Goal: Task Accomplishment & Management: Complete application form

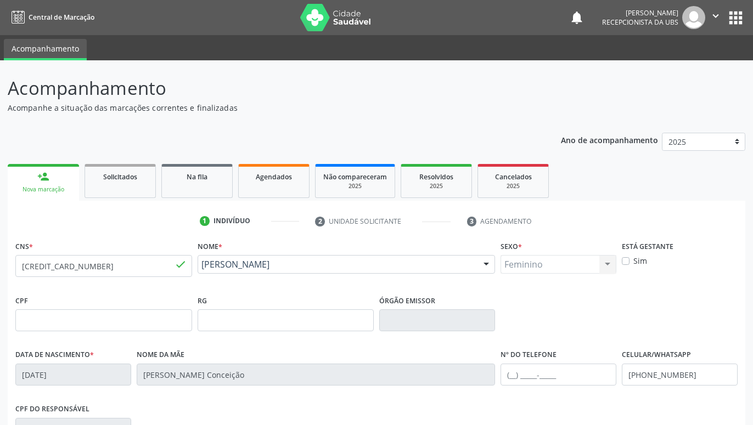
click at [48, 178] on div "person_add" at bounding box center [43, 177] width 12 height 12
click at [55, 175] on link "person_add Nova marcação" at bounding box center [43, 182] width 71 height 37
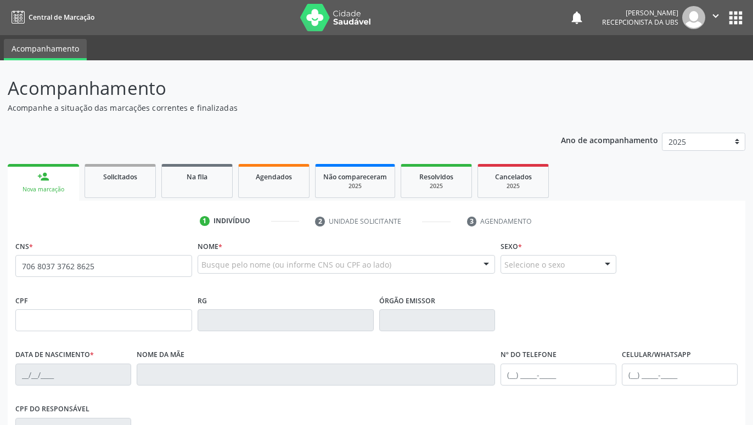
type input "706 8037 3762 8625"
type input "145.333.544-75"
type input "25/[DATE]"
type input "[PERSON_NAME]"
type input "[PHONE_NUMBER]"
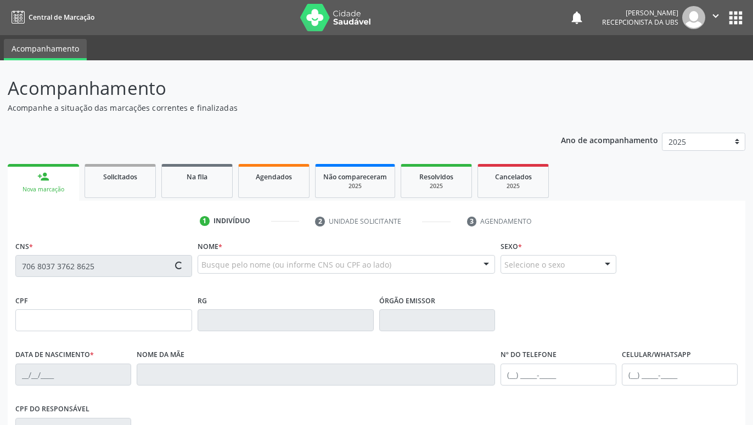
type input "[PHONE_NUMBER]"
type input "474"
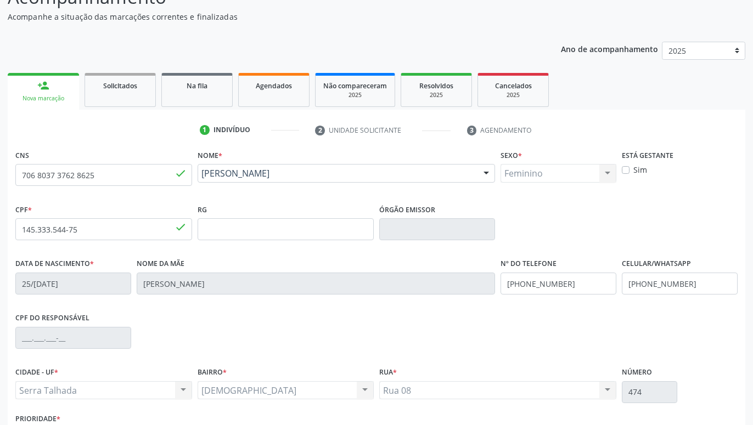
scroll to position [170, 0]
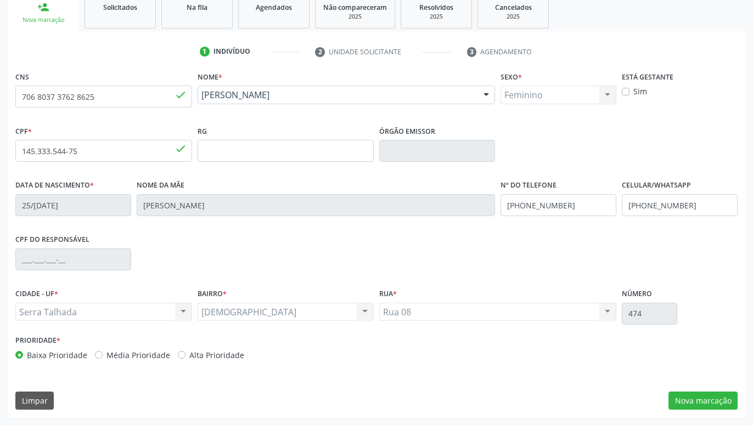
drag, startPoint x: 684, startPoint y: 244, endPoint x: 686, endPoint y: 303, distance: 59.3
click at [712, 398] on button "Nova marcação" at bounding box center [702, 401] width 69 height 19
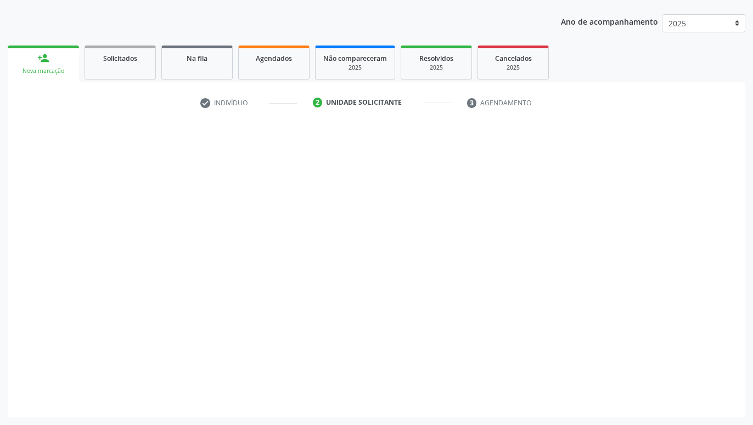
scroll to position [119, 0]
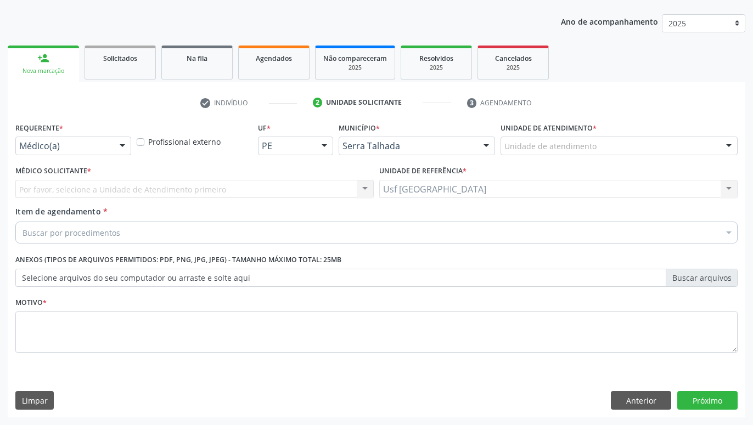
click at [112, 148] on div "Médico(a) Médico(a) Enfermeiro(a) Paciente Nenhum resultado encontrado para: " …" at bounding box center [73, 146] width 116 height 19
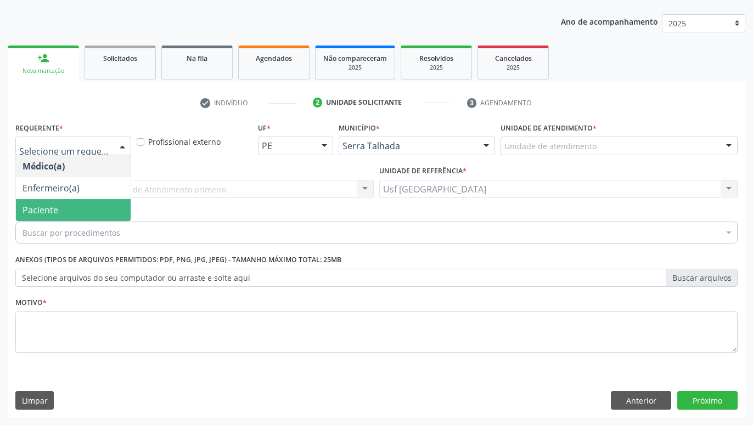
click at [72, 210] on span "Paciente" at bounding box center [73, 210] width 115 height 22
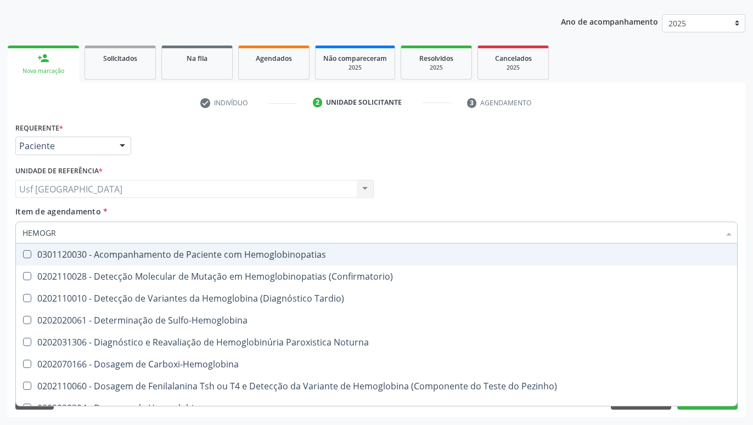
type input "HEMOGRA"
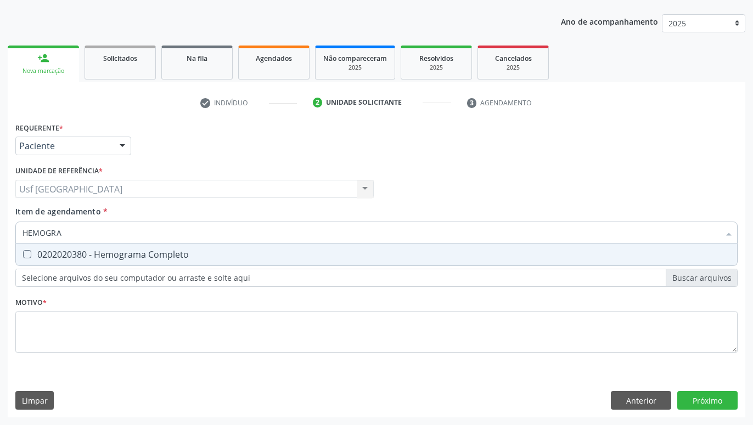
click at [56, 257] on div "0202020380 - Hemograma Completo" at bounding box center [376, 254] width 708 height 9
checkbox Completo "true"
type input "HEMOG"
checkbox Completo "false"
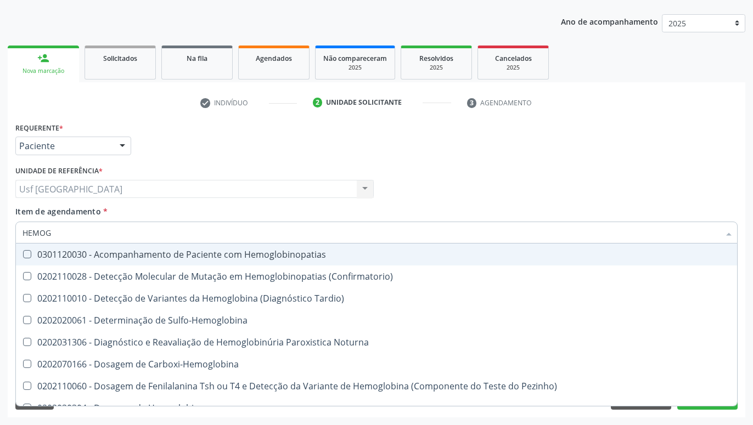
type input "HEMO"
checkbox Completo "false"
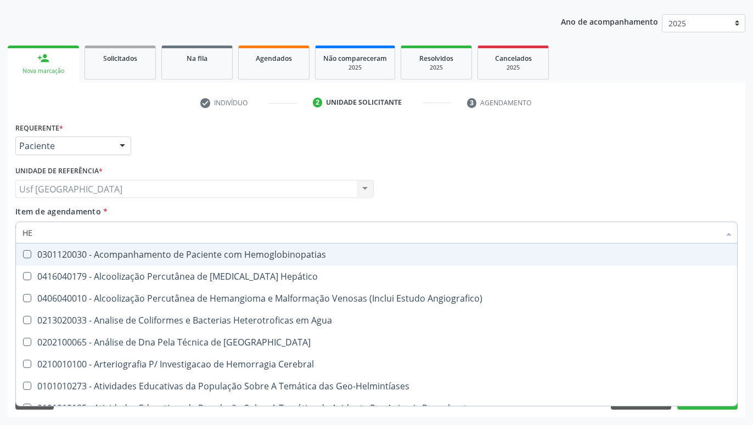
type input "H"
checkbox Completo "false"
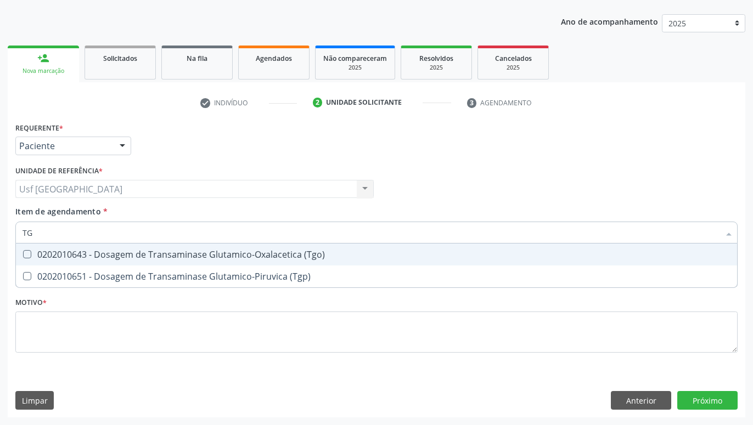
type input "TGO"
click at [256, 262] on span "0202010643 - Dosagem de Transaminase Glutamico-Oxalacetica (Tgo)" at bounding box center [376, 255] width 721 height 22
checkbox \(Tgo\) "true"
type input "T"
checkbox \(Tgo\) "false"
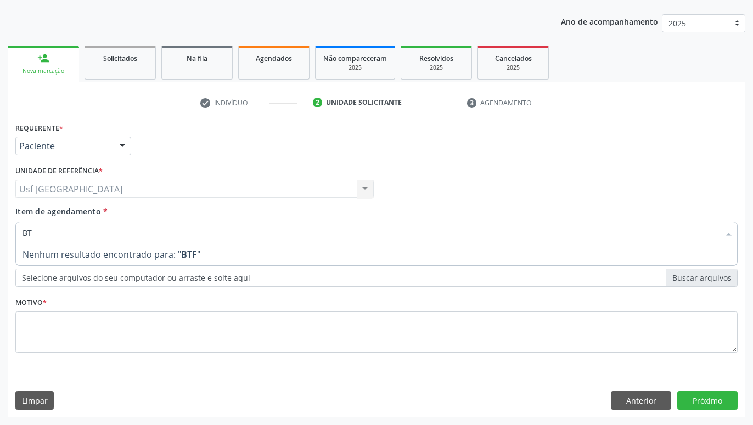
type input "B"
type input "P"
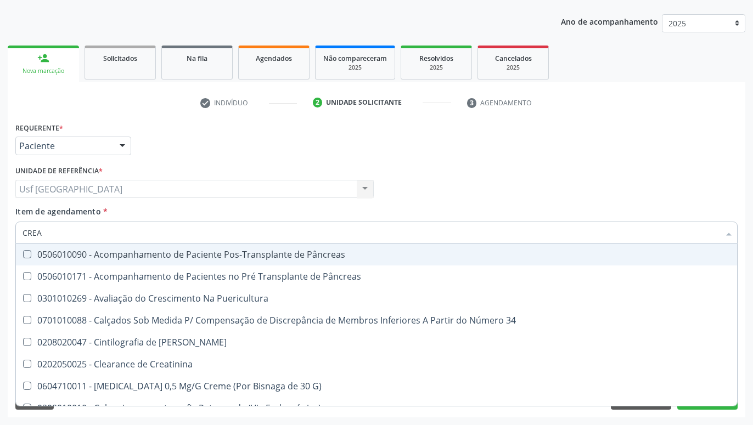
type input "CREAT"
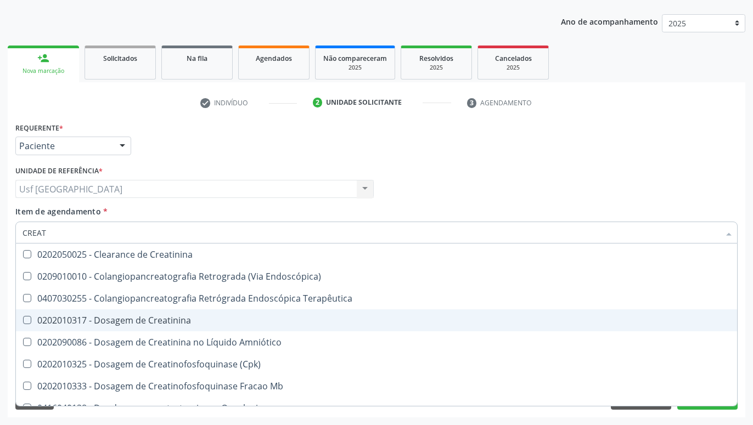
click at [238, 311] on span "0202010317 - Dosagem de Creatinina" at bounding box center [376, 320] width 721 height 22
checkbox Creatinina "true"
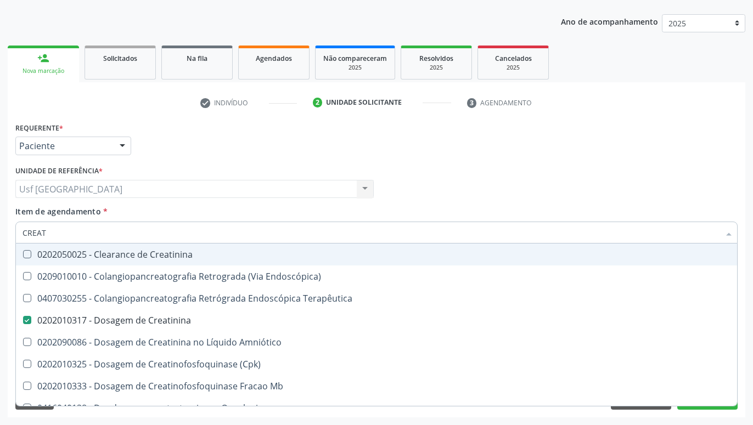
click at [146, 235] on input "CREAT" at bounding box center [370, 233] width 697 height 22
type input "CREA"
checkbox Creatinina "false"
checkbox Mb "true"
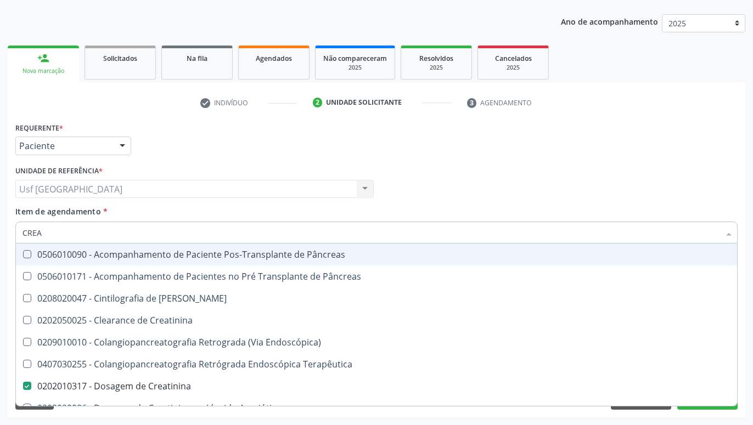
type input "CRE"
checkbox Creatinina "false"
checkbox Oncologia "true"
type input "CR"
checkbox Oncologia "false"
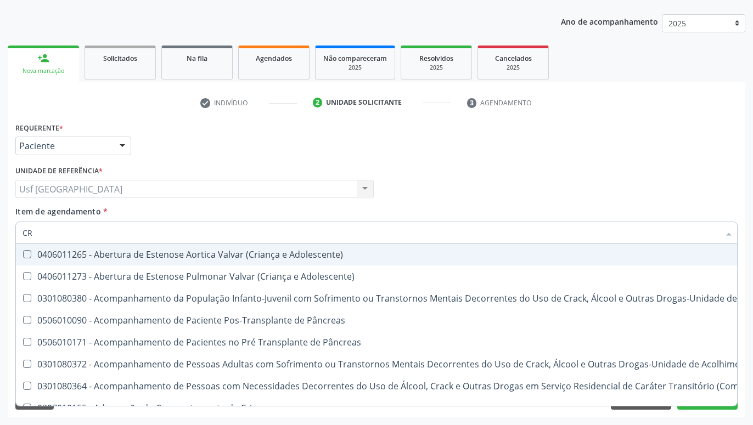
type input "C"
checkbox Creatinina "false"
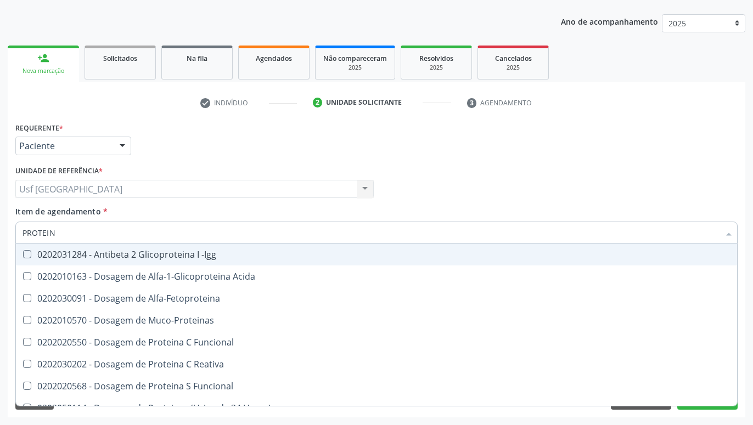
type input "PROTEINA"
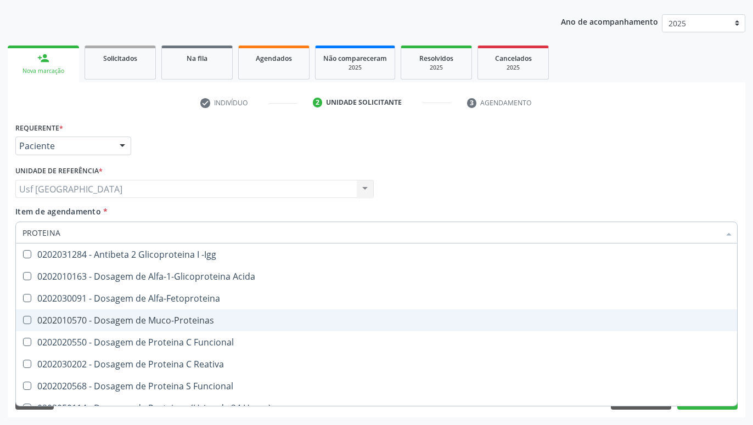
drag, startPoint x: 454, startPoint y: 288, endPoint x: 452, endPoint y: 326, distance: 38.0
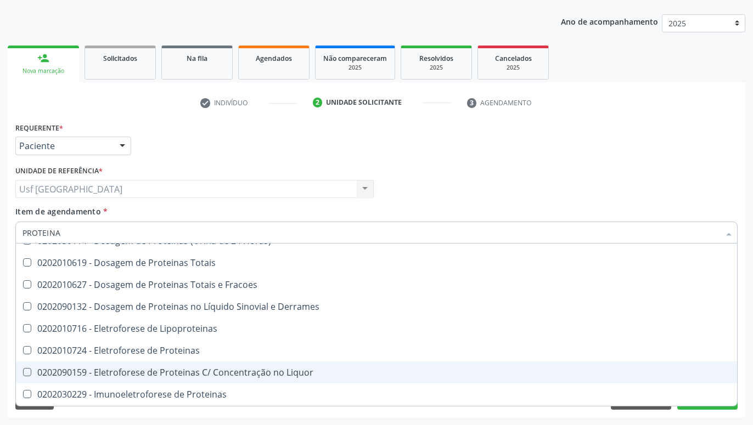
scroll to position [210, 0]
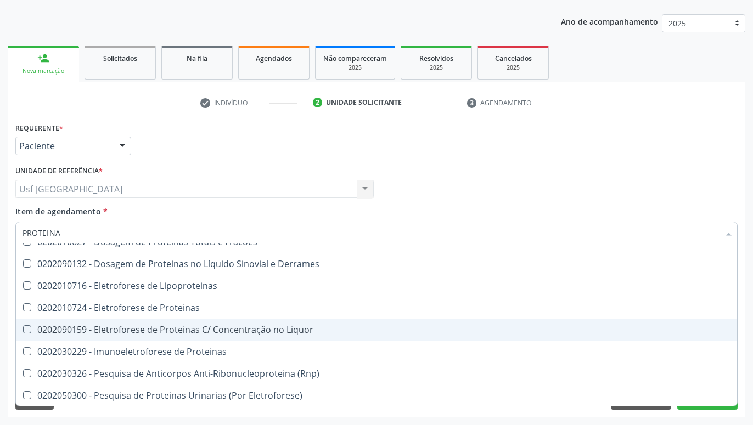
drag, startPoint x: 453, startPoint y: 305, endPoint x: 453, endPoint y: 329, distance: 24.1
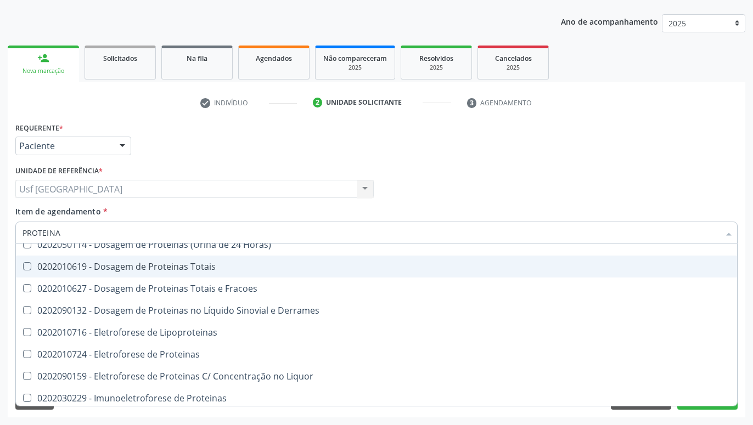
scroll to position [138, 0]
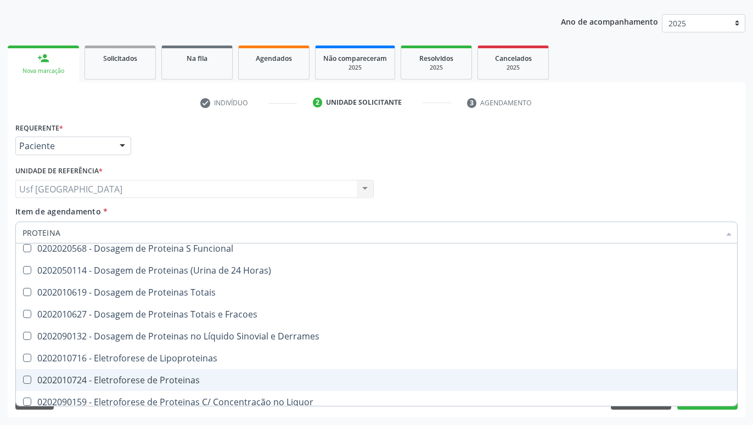
click at [199, 385] on span "0202010724 - Eletroforese de Proteinas" at bounding box center [376, 380] width 721 height 22
checkbox Proteinas "true"
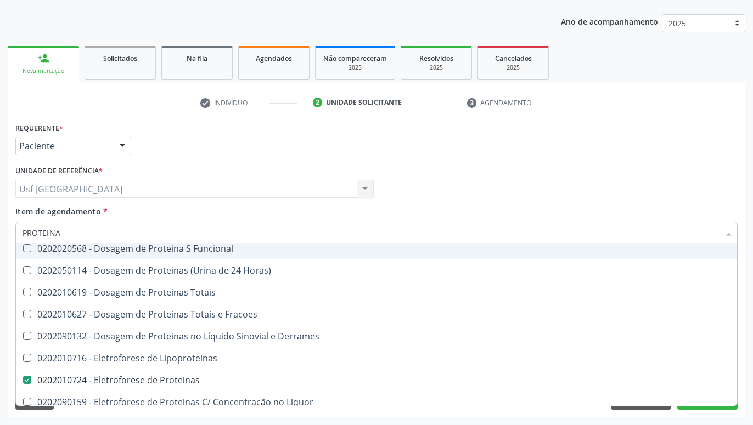
click at [199, 234] on input "PROTEINA" at bounding box center [370, 233] width 697 height 22
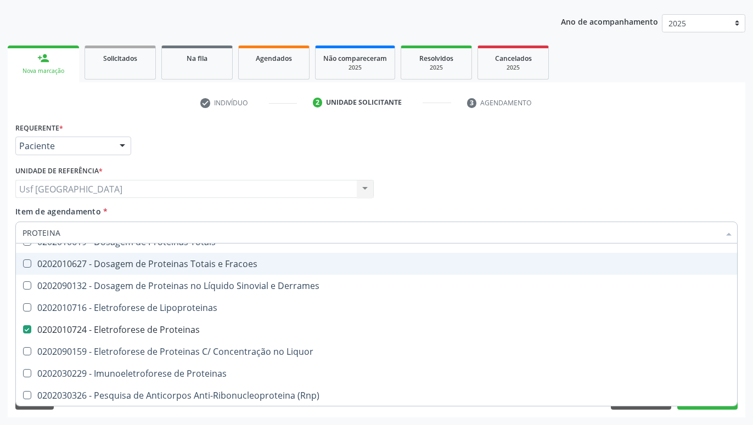
scroll to position [210, 0]
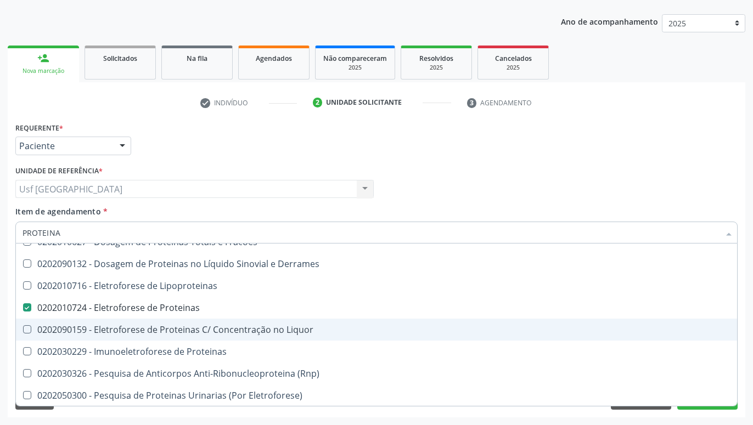
drag, startPoint x: 449, startPoint y: 294, endPoint x: 449, endPoint y: 324, distance: 30.2
drag, startPoint x: 449, startPoint y: 324, endPoint x: 448, endPoint y: 332, distance: 8.2
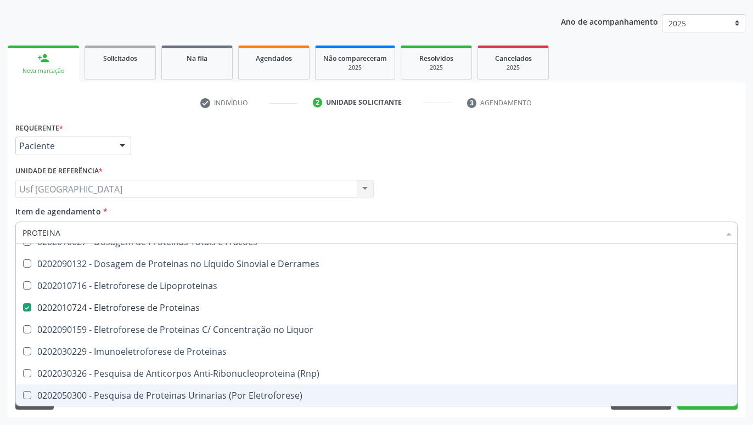
click at [287, 394] on div "0202050300 - Pesquisa de Proteinas Urinarias (Por Eletroforese)" at bounding box center [376, 395] width 708 height 9
checkbox Eletroforese\) "true"
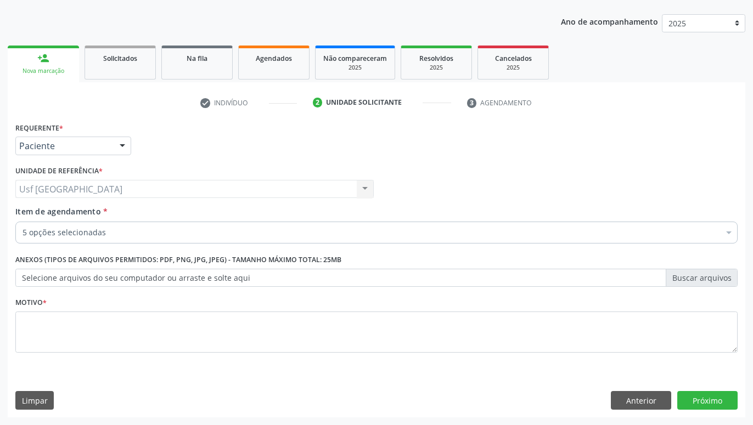
scroll to position [0, 0]
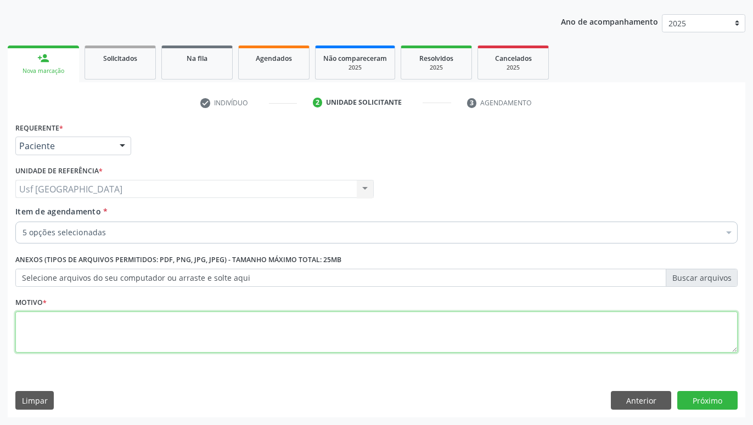
click at [456, 340] on textarea at bounding box center [376, 333] width 722 height 42
type textarea "GESTANTE"
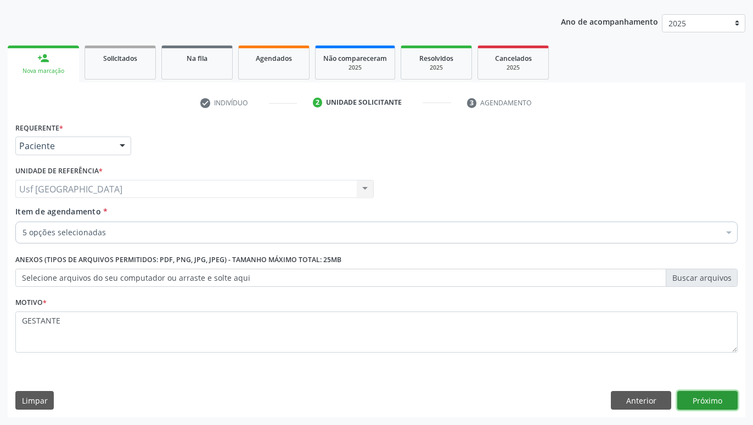
click at [696, 393] on button "Próximo" at bounding box center [707, 400] width 60 height 19
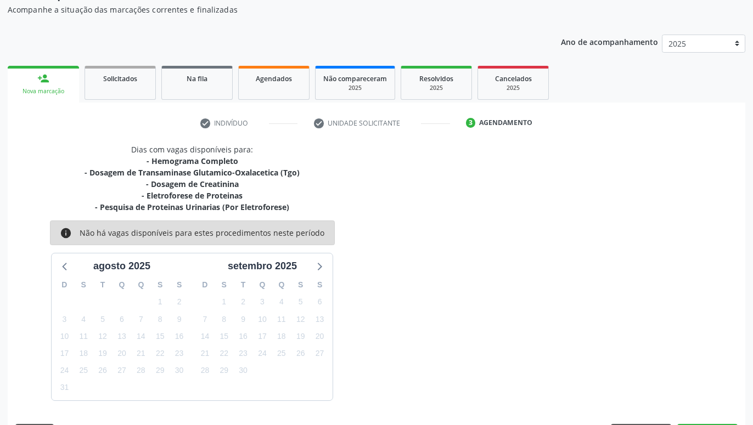
scroll to position [131, 0]
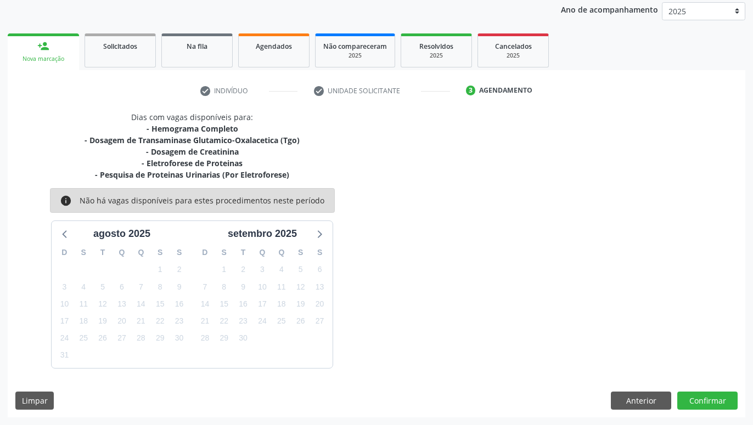
drag, startPoint x: 504, startPoint y: 241, endPoint x: 501, endPoint y: 292, distance: 51.1
click at [628, 407] on button "Anterior" at bounding box center [641, 401] width 60 height 19
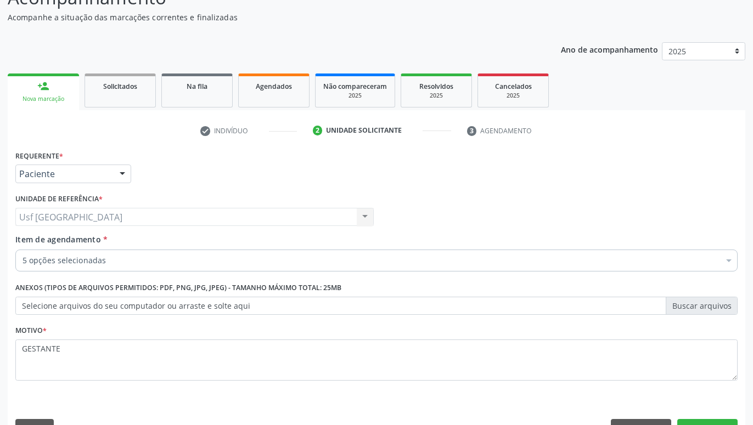
scroll to position [119, 0]
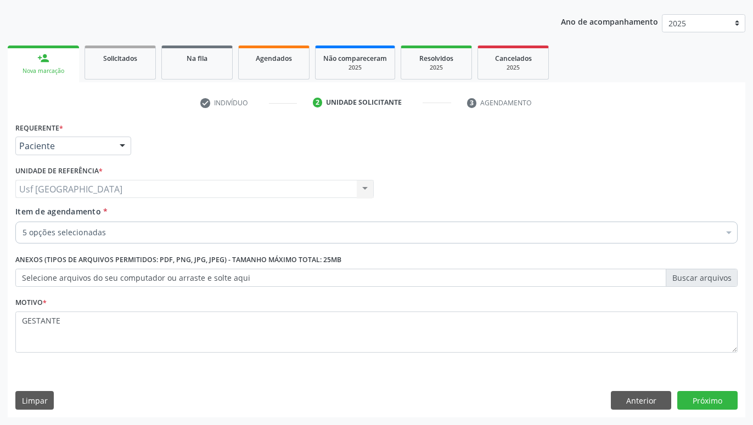
drag, startPoint x: 376, startPoint y: 204, endPoint x: 378, endPoint y: 252, distance: 47.8
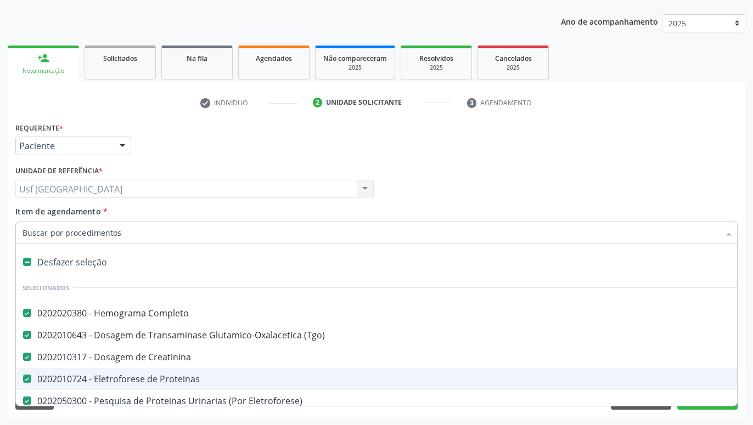
scroll to position [36, 0]
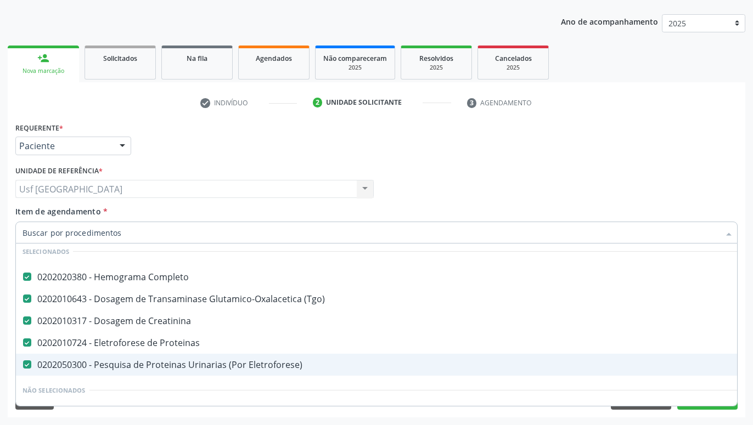
click at [134, 365] on div "0202050300 - Pesquisa de Proteinas Urinarias (Por Eletroforese)" at bounding box center [449, 364] width 854 height 9
checkbox Eletroforese\) "false"
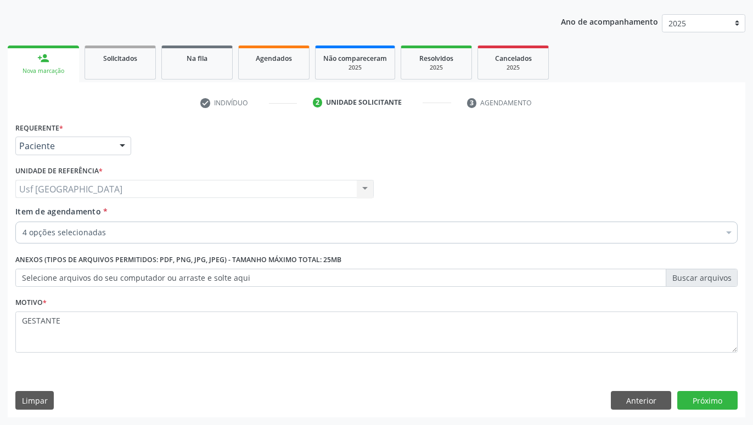
scroll to position [0, 0]
drag, startPoint x: 579, startPoint y: 165, endPoint x: 613, endPoint y: 292, distance: 131.9
click at [707, 396] on button "Próximo" at bounding box center [707, 400] width 60 height 19
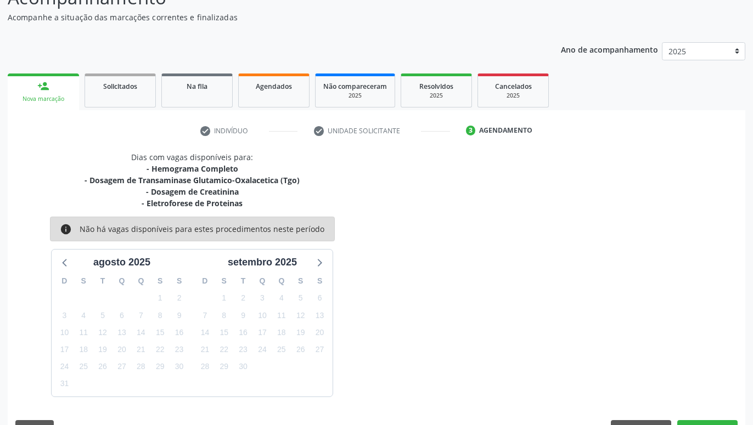
scroll to position [119, 0]
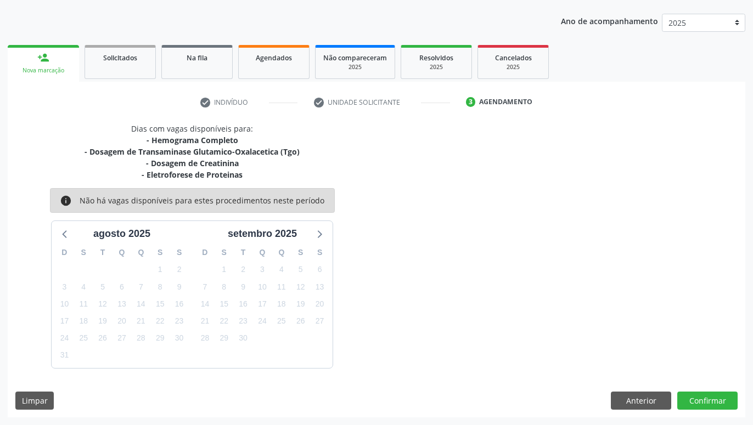
drag, startPoint x: 501, startPoint y: 222, endPoint x: 511, endPoint y: 304, distance: 82.9
click at [627, 394] on button "Anterior" at bounding box center [641, 401] width 60 height 19
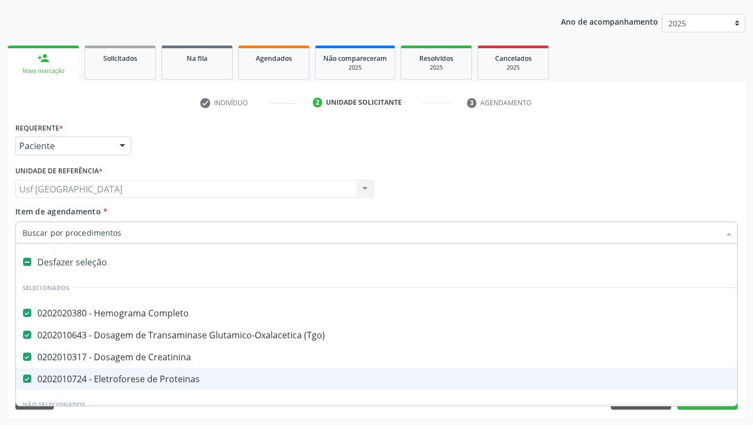
click at [179, 378] on div "0202010724 - Eletroforese de Proteinas" at bounding box center [449, 379] width 854 height 9
checkbox Proteinas "false"
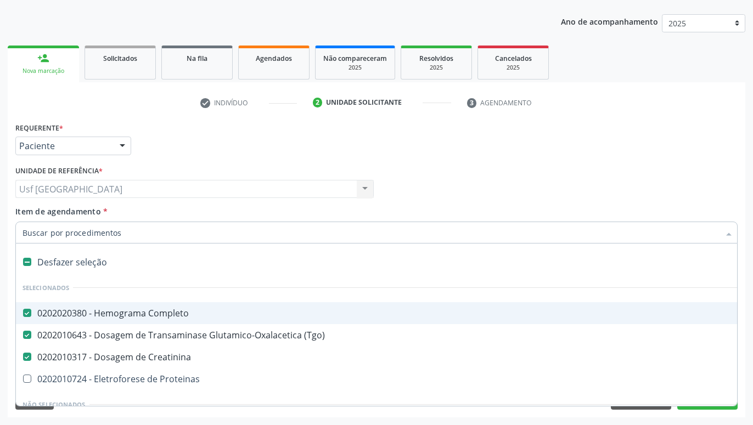
click at [152, 239] on input "Item de agendamento *" at bounding box center [370, 233] width 697 height 22
type input "P"
checkbox \(Tgo\) "false"
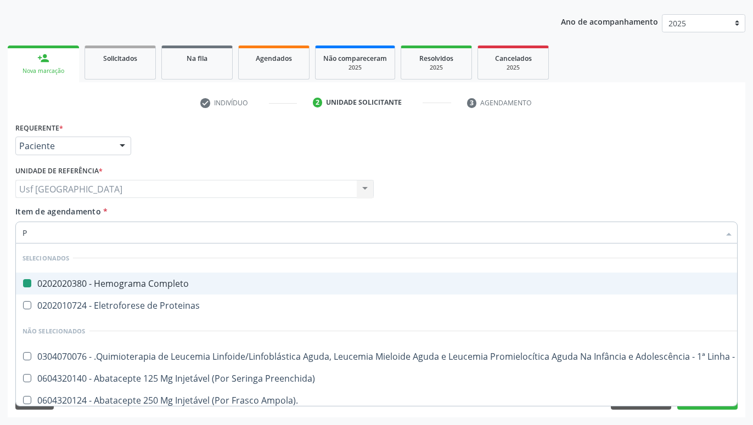
type input "PR"
checkbox Completo "false"
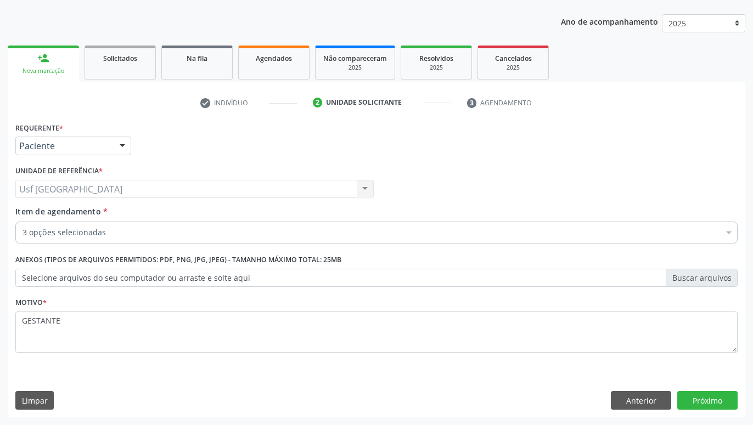
drag, startPoint x: 406, startPoint y: 217, endPoint x: 407, endPoint y: 298, distance: 80.7
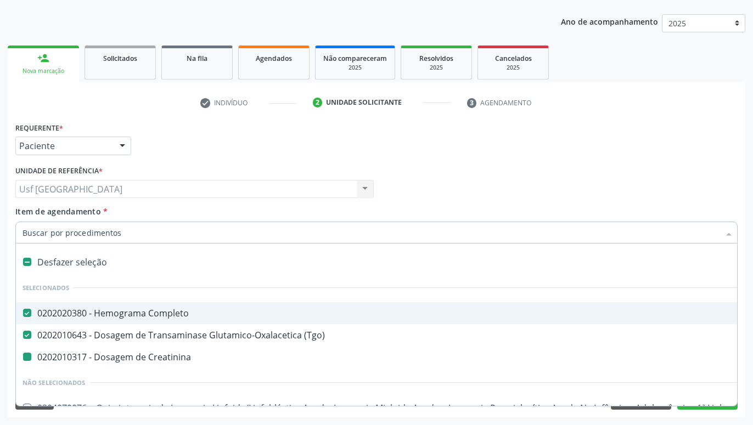
type input "P"
checkbox Creatinina "false"
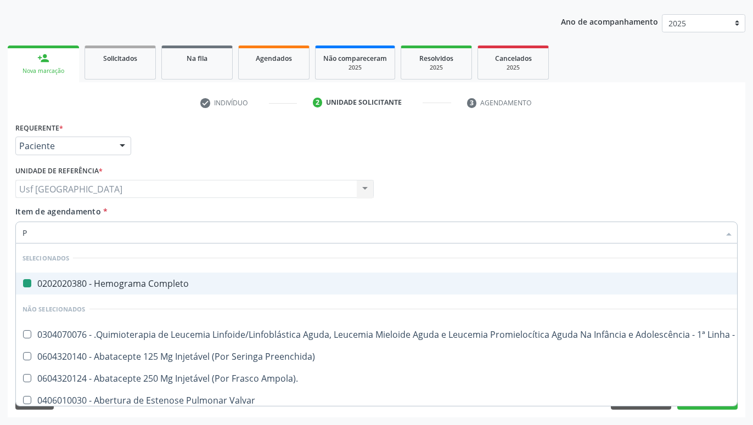
type input "PR"
checkbox Completo "false"
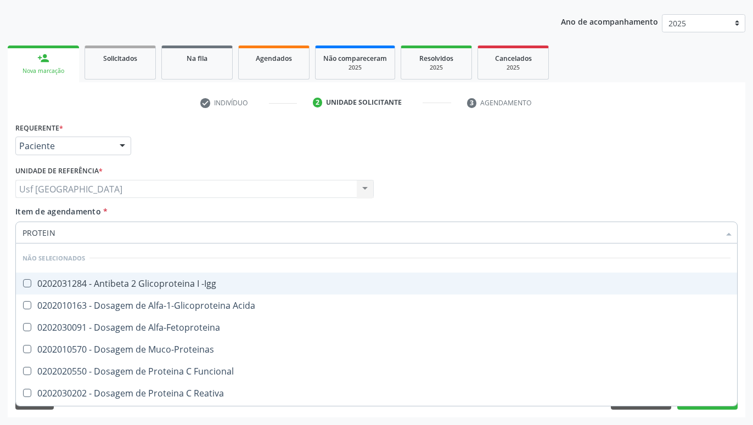
type input "PROTEINA"
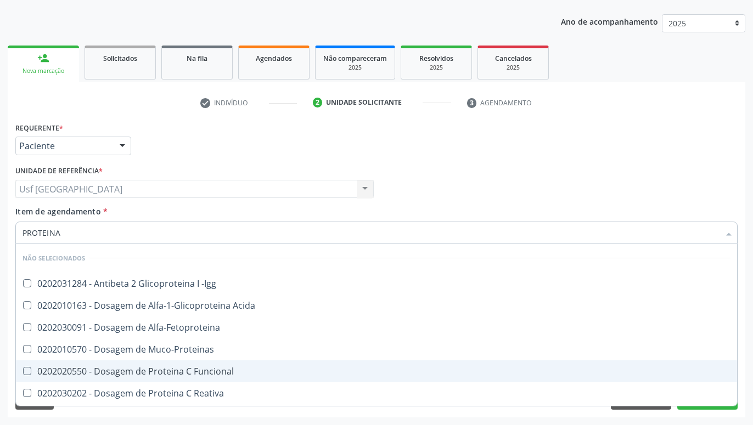
drag, startPoint x: 307, startPoint y: 298, endPoint x: 314, endPoint y: 378, distance: 79.9
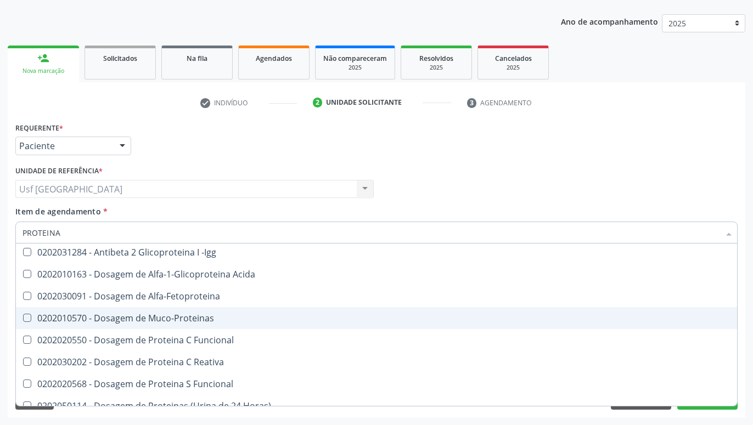
scroll to position [0, 0]
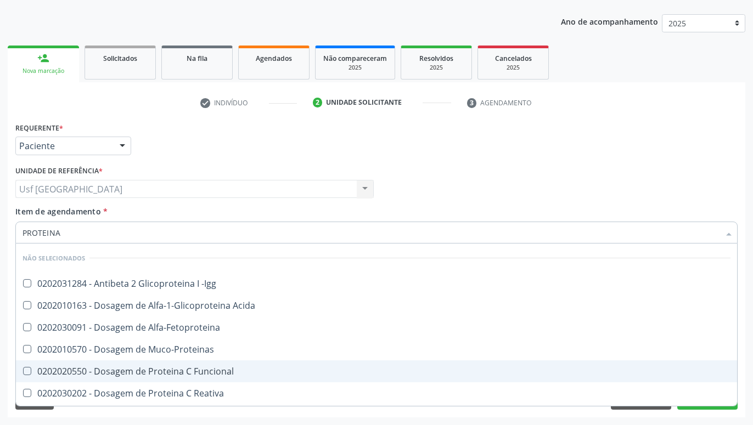
drag, startPoint x: 371, startPoint y: 269, endPoint x: 379, endPoint y: 371, distance: 101.8
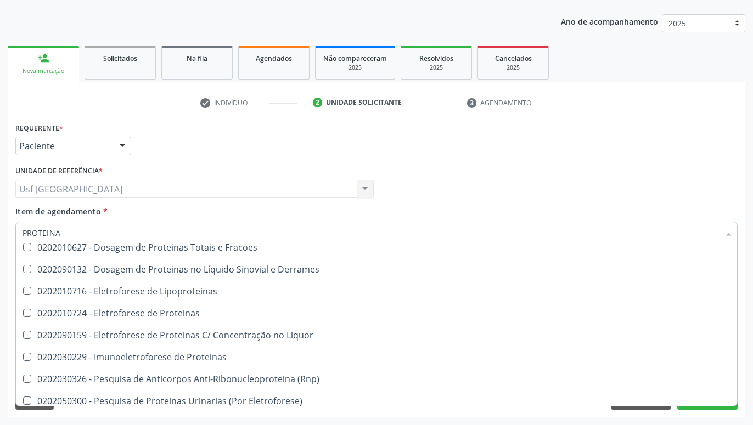
scroll to position [239, 0]
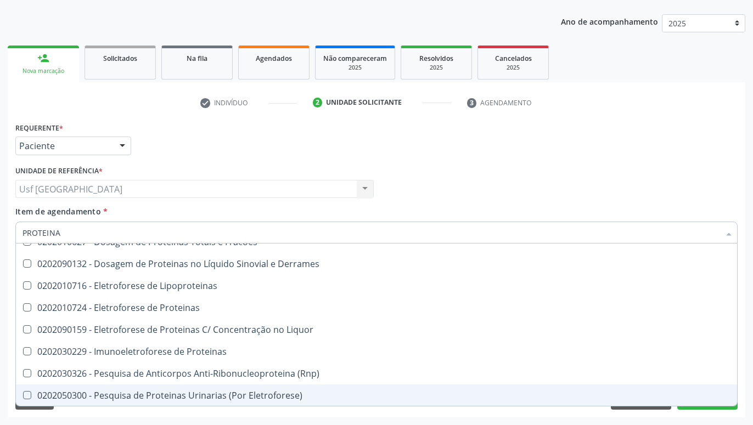
click at [246, 392] on div "0202050300 - Pesquisa de Proteinas Urinarias (Por Eletroforese)" at bounding box center [376, 395] width 708 height 9
checkbox Eletroforese\) "true"
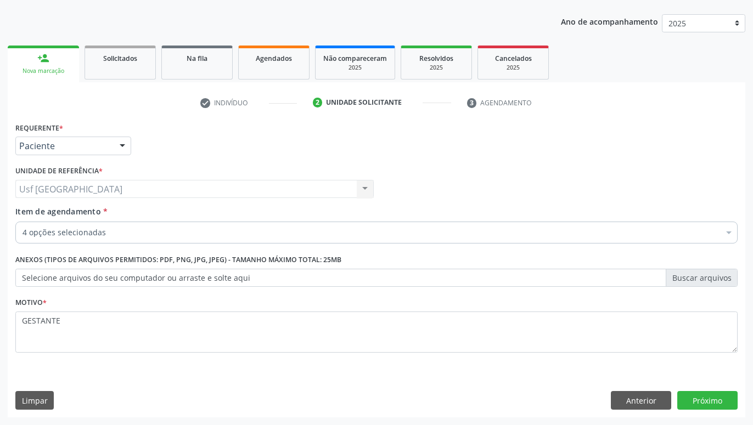
scroll to position [0, 0]
click at [723, 397] on button "Próximo" at bounding box center [707, 400] width 60 height 19
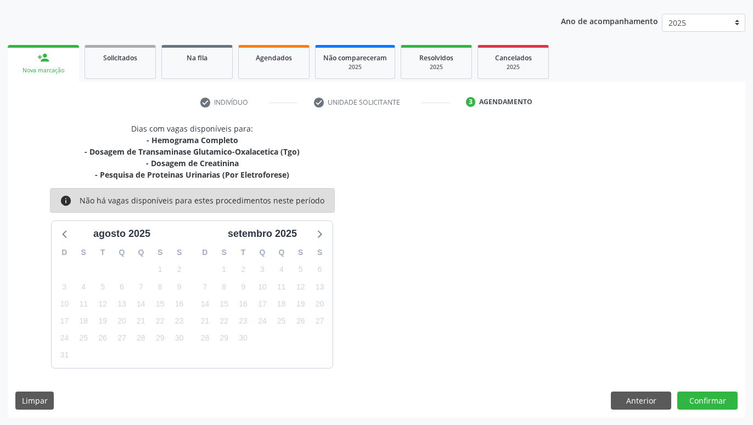
drag, startPoint x: 478, startPoint y: 292, endPoint x: 495, endPoint y: 377, distance: 87.4
click at [651, 404] on button "Anterior" at bounding box center [641, 401] width 60 height 19
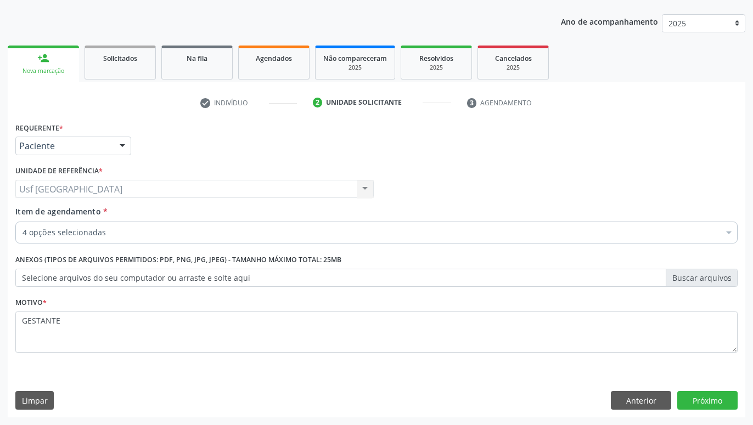
scroll to position [119, 0]
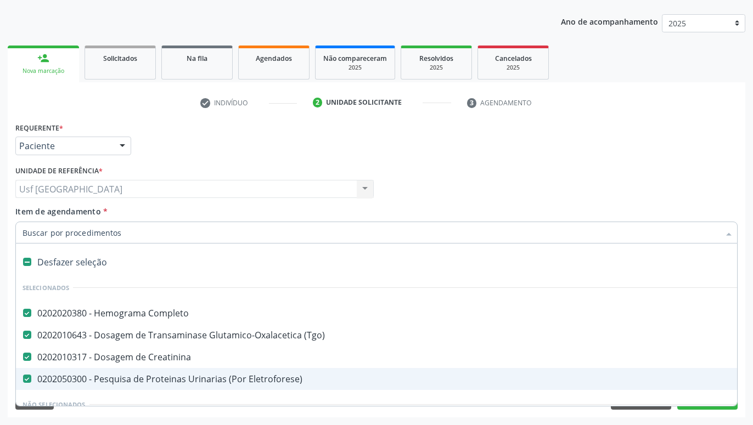
click at [289, 376] on div "0202050300 - Pesquisa de Proteinas Urinarias (Por Eletroforese)" at bounding box center [449, 379] width 854 height 9
checkbox Eletroforese\) "false"
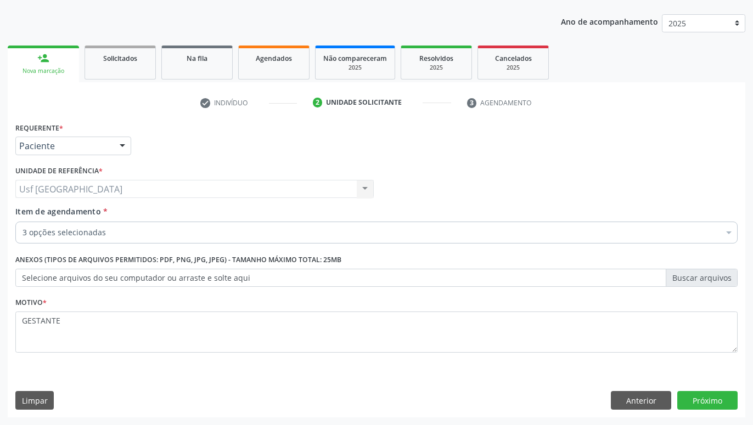
drag, startPoint x: 653, startPoint y: 174, endPoint x: 656, endPoint y: 232, distance: 57.7
click at [701, 396] on button "Próximo" at bounding box center [707, 400] width 60 height 19
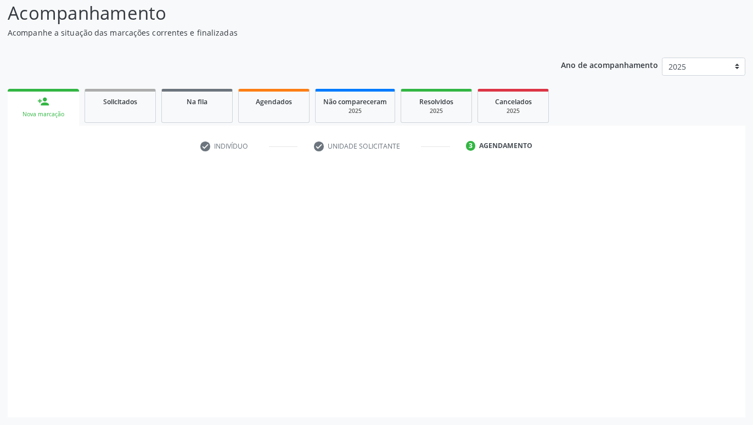
scroll to position [75, 0]
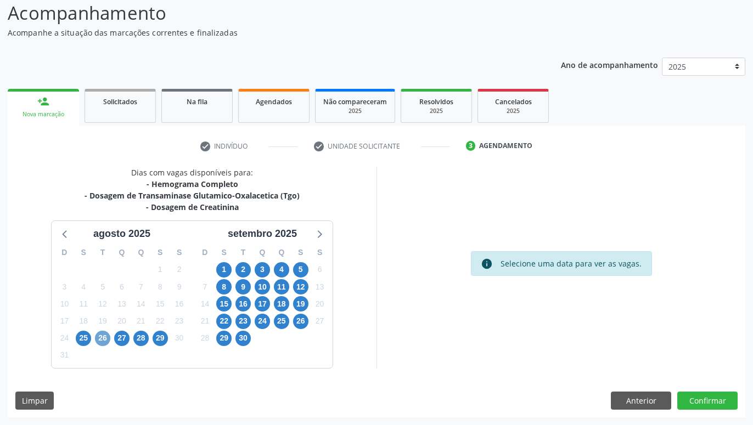
click at [99, 338] on span "26" at bounding box center [102, 338] width 15 height 15
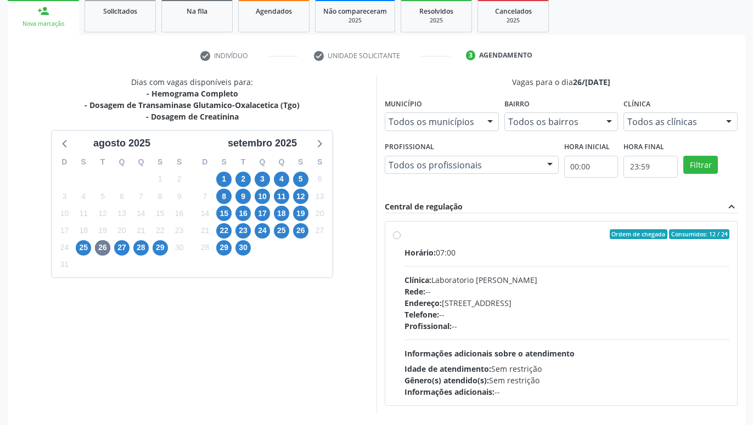
scroll to position [211, 0]
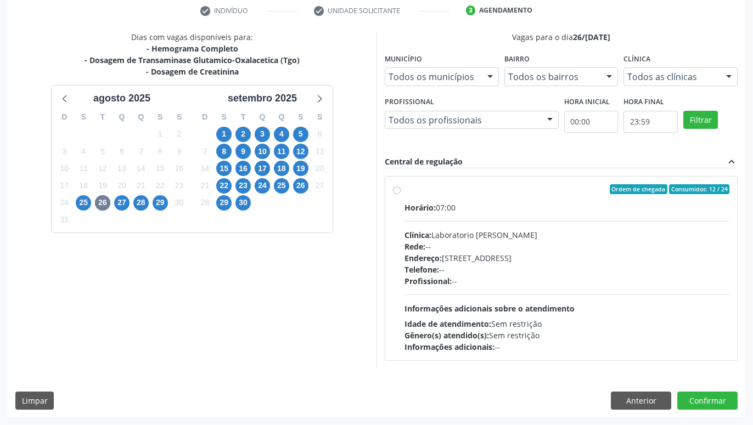
drag, startPoint x: 368, startPoint y: 281, endPoint x: 363, endPoint y: 328, distance: 46.8
click at [121, 204] on span "27" at bounding box center [121, 202] width 15 height 15
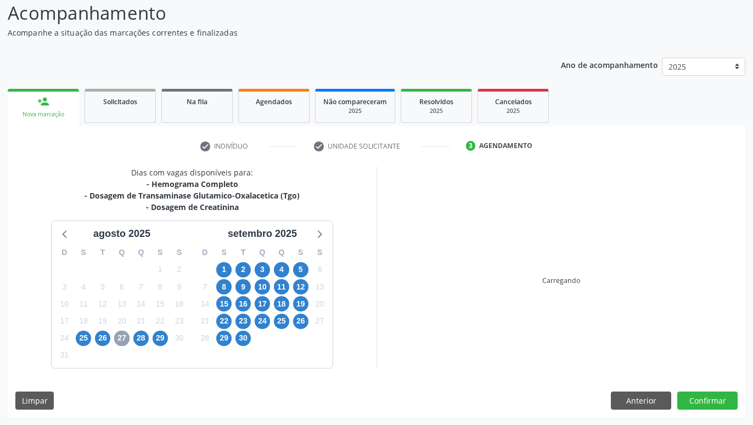
scroll to position [75, 0]
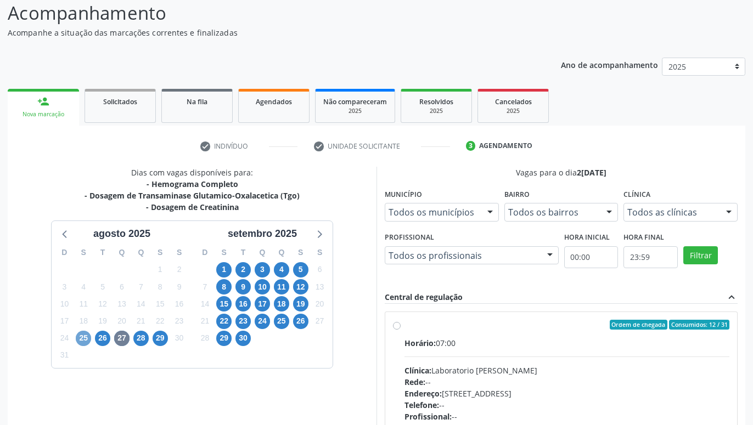
click at [84, 343] on span "25" at bounding box center [83, 338] width 15 height 15
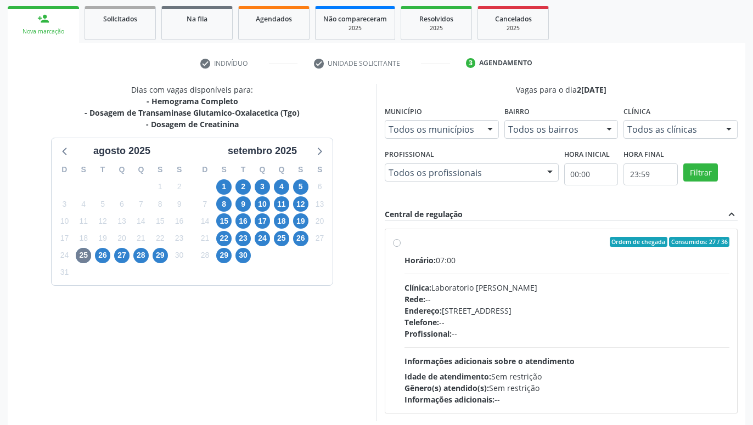
scroll to position [211, 0]
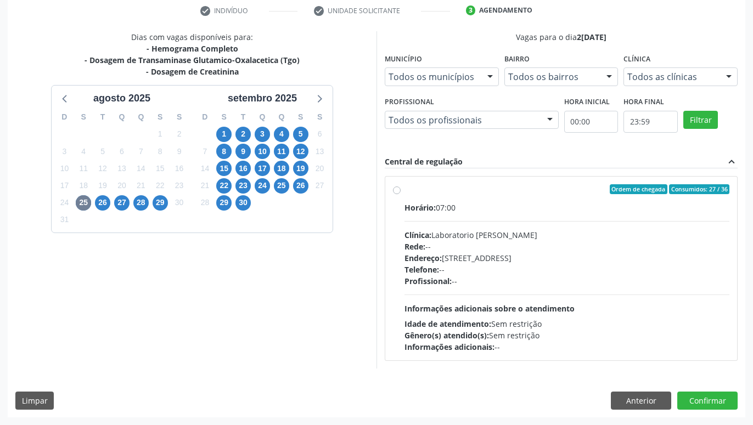
drag, startPoint x: 360, startPoint y: 264, endPoint x: 361, endPoint y: 349, distance: 84.5
click at [129, 202] on div "27" at bounding box center [121, 202] width 19 height 17
click at [137, 203] on span "28" at bounding box center [140, 202] width 15 height 15
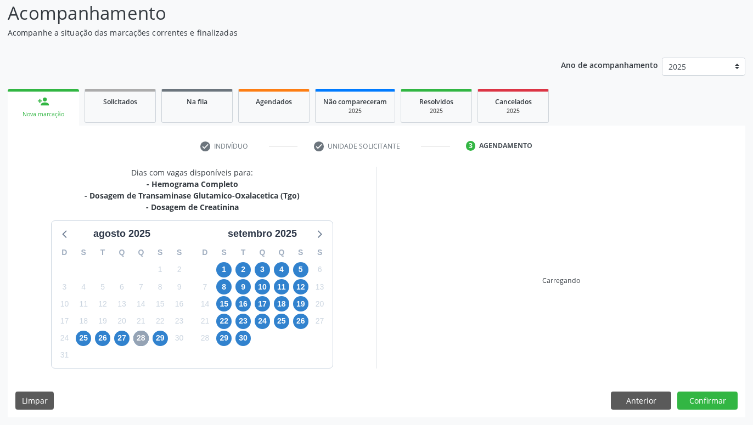
scroll to position [75, 0]
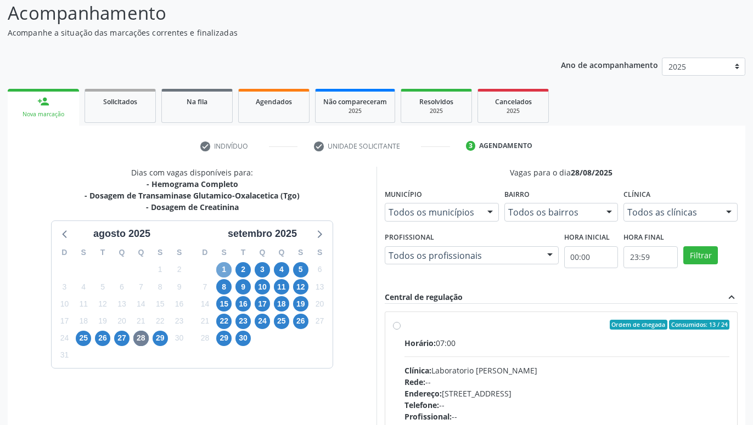
click at [229, 267] on span "1" at bounding box center [223, 269] width 15 height 15
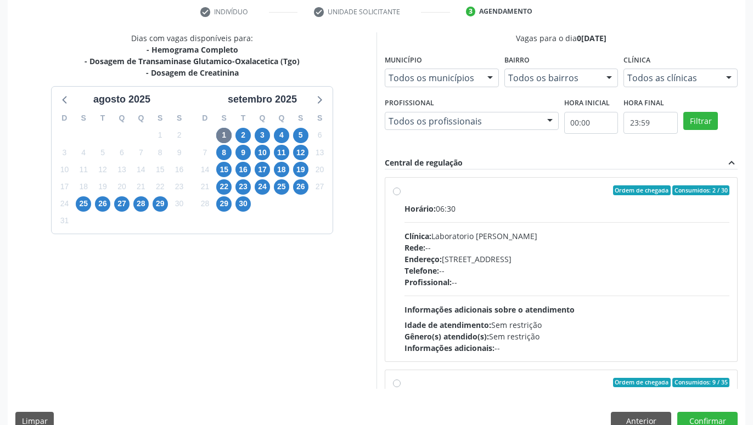
scroll to position [230, 0]
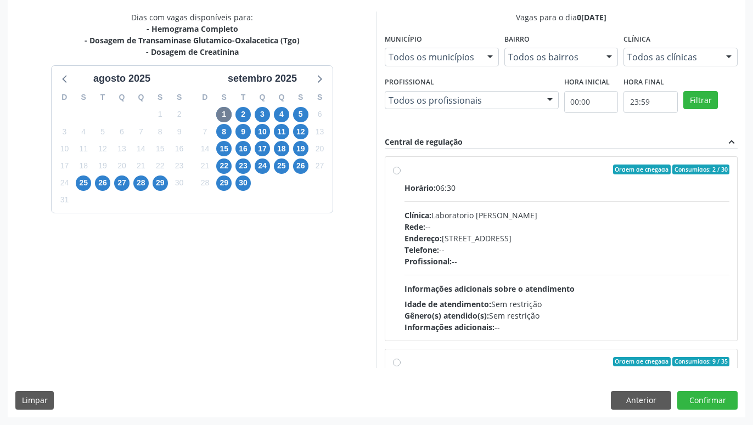
drag, startPoint x: 348, startPoint y: 302, endPoint x: 362, endPoint y: 376, distance: 75.9
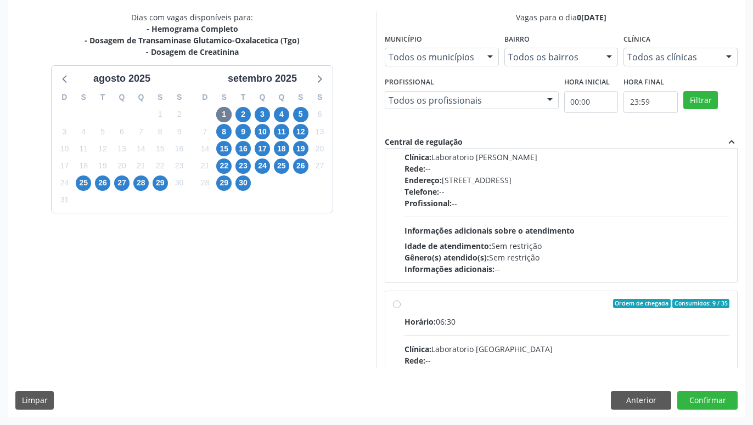
scroll to position [63, 0]
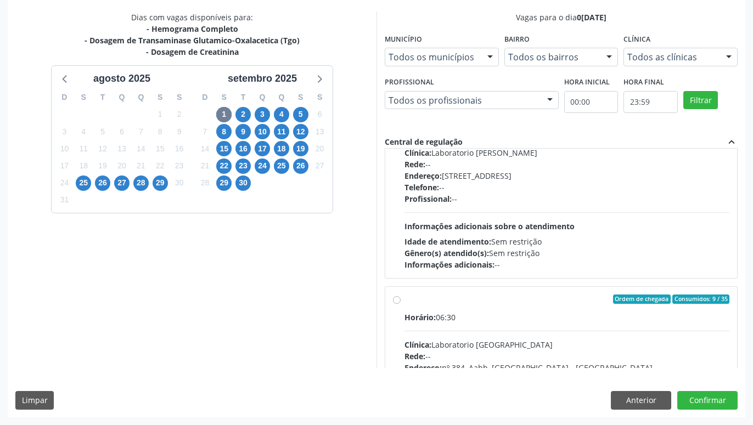
drag, startPoint x: 448, startPoint y: 237, endPoint x: 462, endPoint y: 343, distance: 106.8
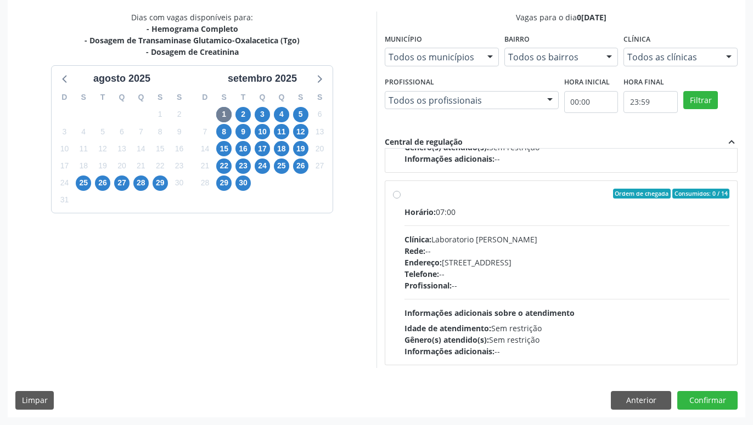
drag, startPoint x: 546, startPoint y: 227, endPoint x: 556, endPoint y: 283, distance: 56.8
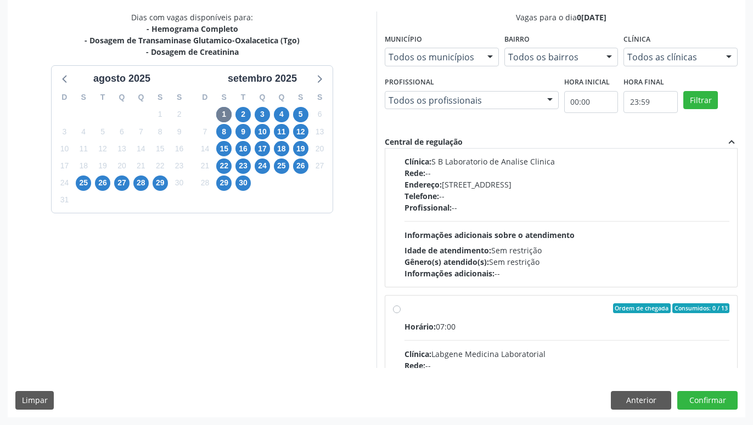
drag, startPoint x: 557, startPoint y: 251, endPoint x: 559, endPoint y: 294, distance: 42.8
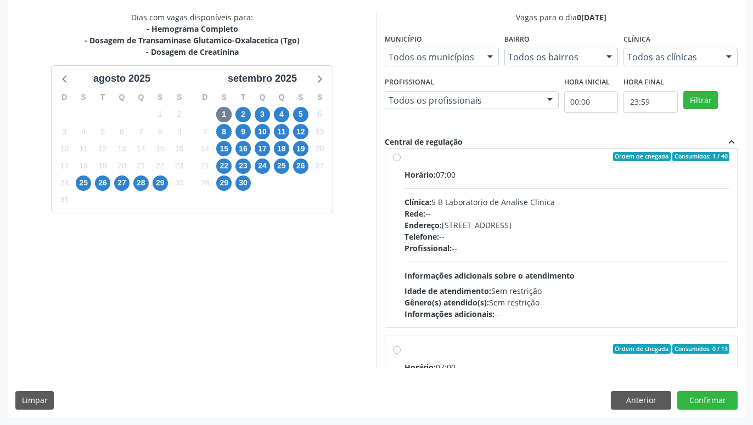
drag, startPoint x: 559, startPoint y: 294, endPoint x: 569, endPoint y: 269, distance: 27.1
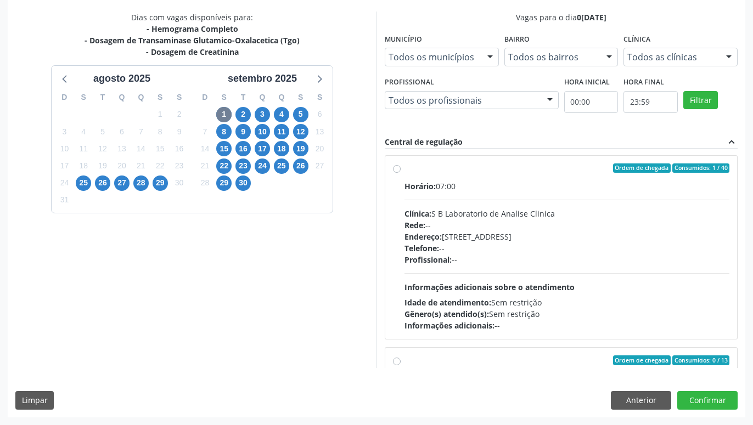
click at [404, 170] on label "Ordem de chegada Consumidos: 1 / 40 Horário: 07:00 Clínica: S B Laboratorio de …" at bounding box center [566, 247] width 325 height 168
click at [396, 170] on input "Ordem de chegada Consumidos: 1 / 40 Horário: 07:00 Clínica: S B Laboratorio de …" at bounding box center [397, 168] width 8 height 10
radio input "true"
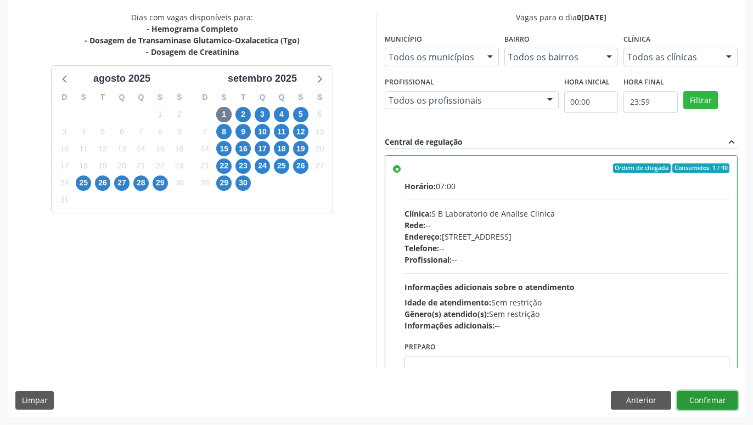
click at [706, 394] on button "Confirmar" at bounding box center [707, 400] width 60 height 19
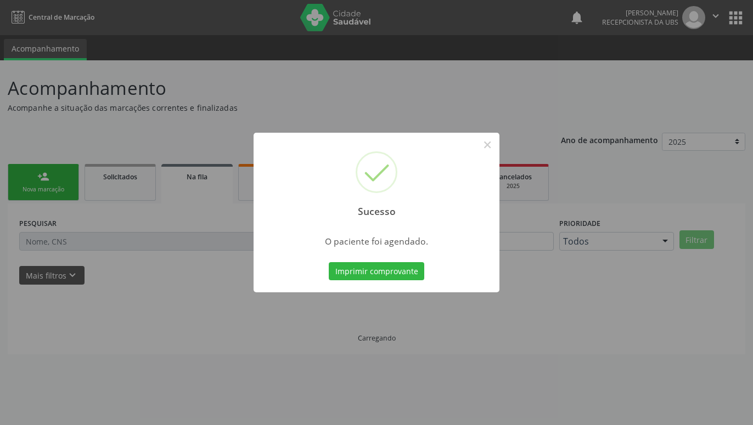
scroll to position [0, 0]
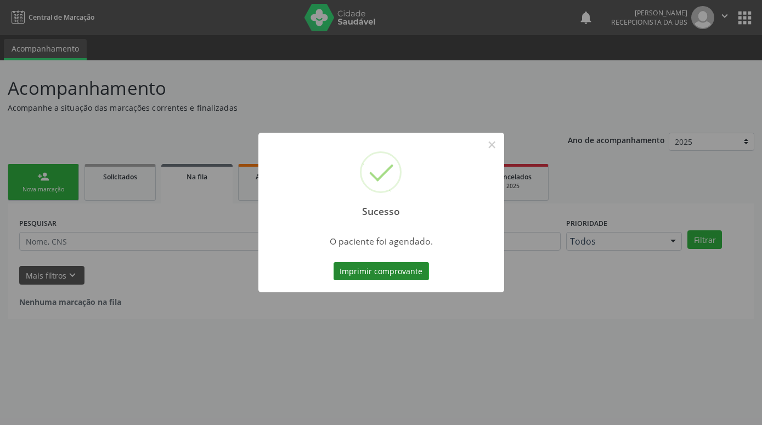
click at [401, 274] on button "Imprimir comprovante" at bounding box center [381, 271] width 95 height 19
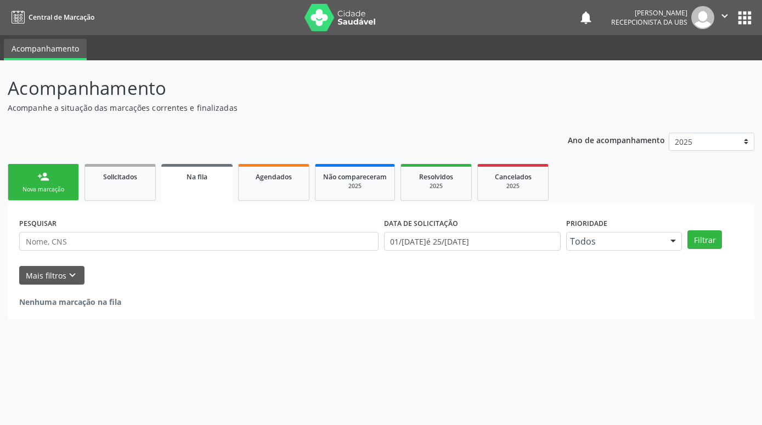
click at [48, 193] on div "Nova marcação" at bounding box center [43, 189] width 55 height 8
click at [45, 183] on div "person_add" at bounding box center [43, 177] width 12 height 12
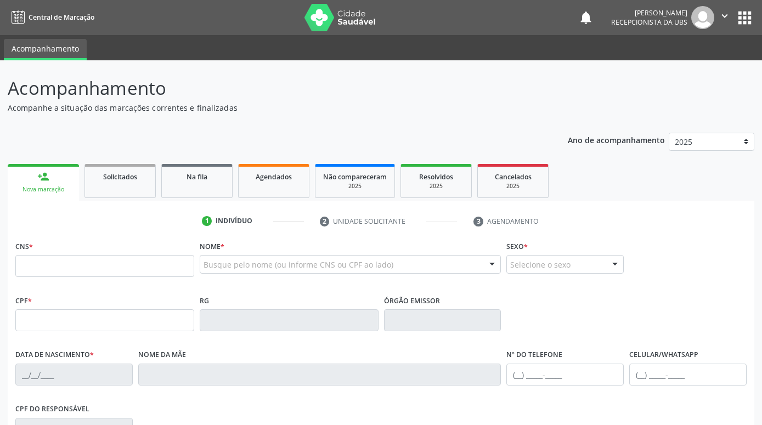
click at [45, 183] on div "person_add" at bounding box center [43, 177] width 12 height 12
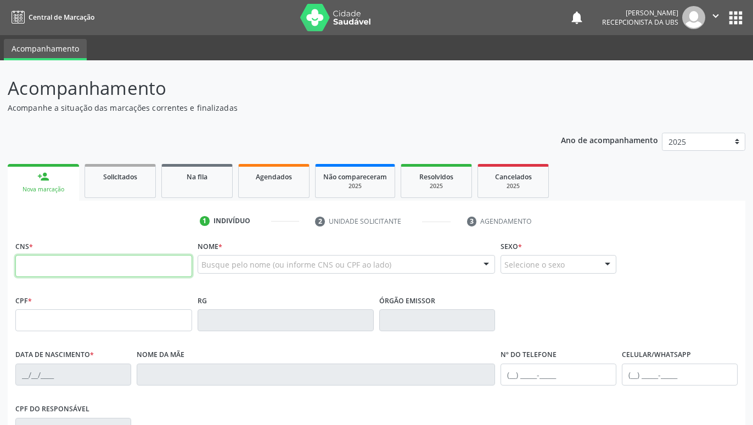
click at [85, 268] on input "text" at bounding box center [103, 266] width 177 height 22
paste input "706 8037 3762 8625"
type input "706 8037 3762 8625"
type input "145.333.544-75"
type input "25/[DATE]"
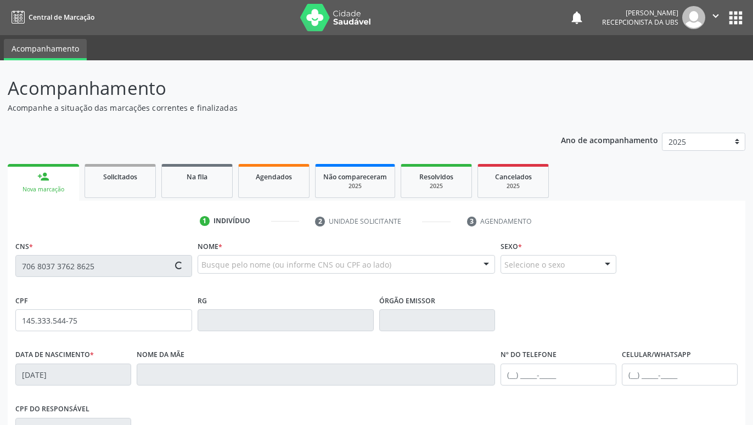
type input "[PERSON_NAME]"
type input "[PHONE_NUMBER]"
type input "474"
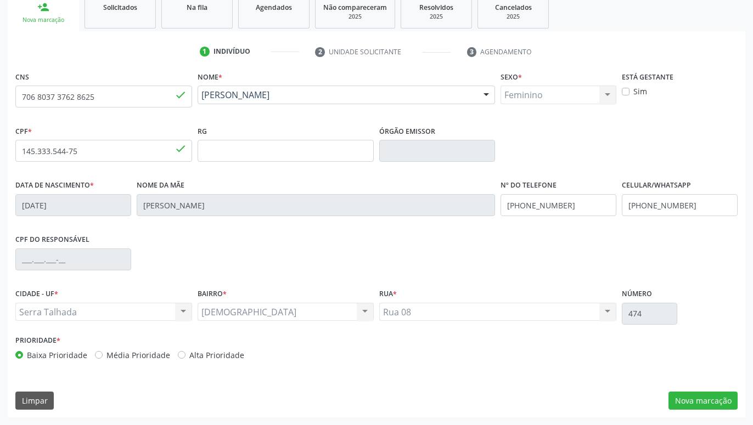
drag, startPoint x: 436, startPoint y: 217, endPoint x: 490, endPoint y: 296, distance: 96.0
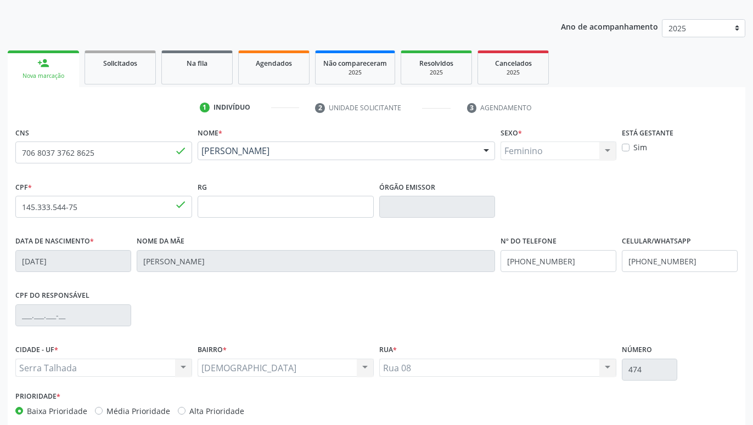
scroll to position [170, 0]
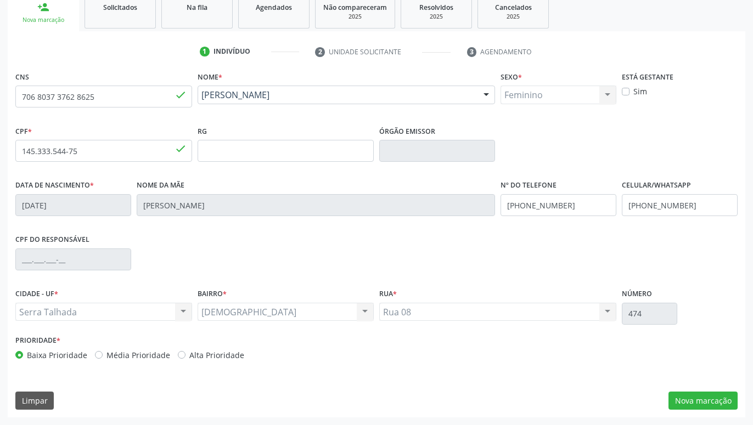
drag, startPoint x: 672, startPoint y: 225, endPoint x: 700, endPoint y: 309, distance: 88.5
click at [709, 394] on button "Nova marcação" at bounding box center [702, 401] width 69 height 19
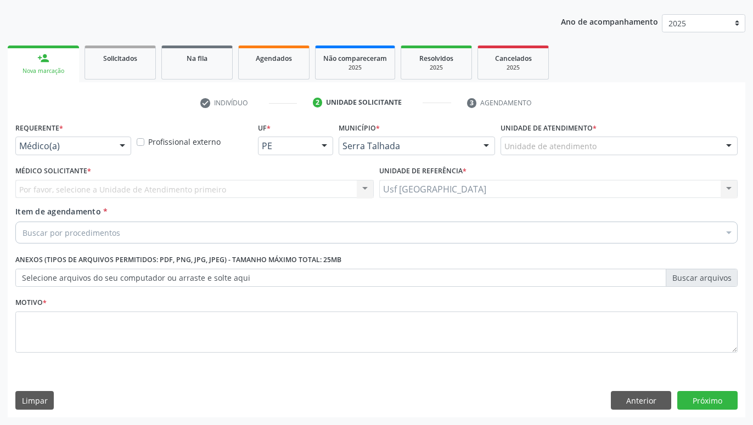
scroll to position [119, 0]
click at [118, 146] on div at bounding box center [122, 146] width 16 height 19
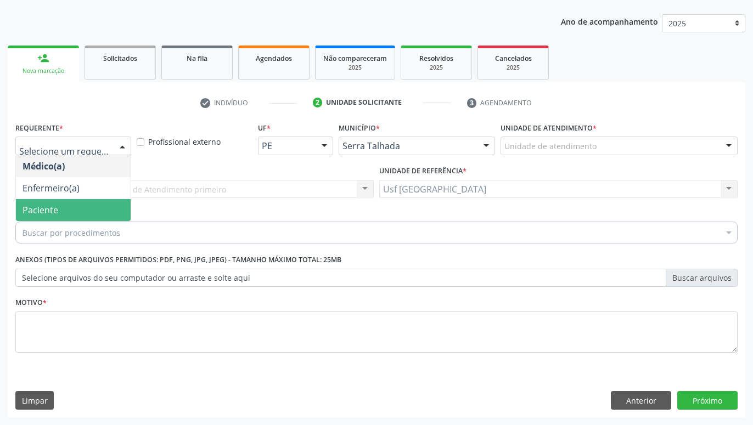
click at [63, 211] on span "Paciente" at bounding box center [73, 210] width 115 height 22
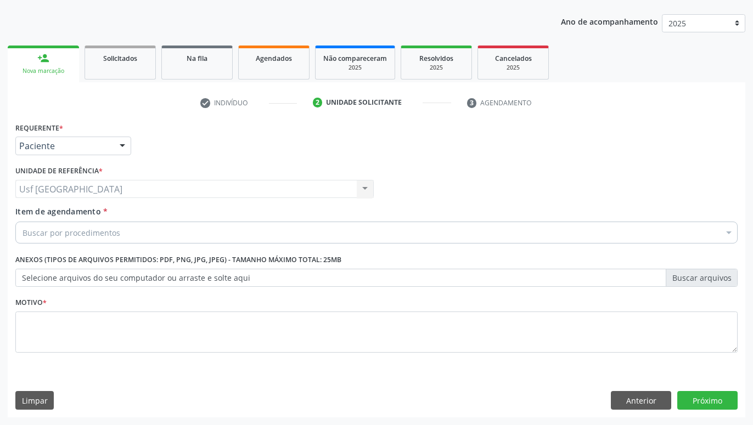
drag, startPoint x: 487, startPoint y: 213, endPoint x: 487, endPoint y: 251, distance: 37.3
click at [358, 228] on div "Buscar por procedimentos" at bounding box center [376, 233] width 722 height 22
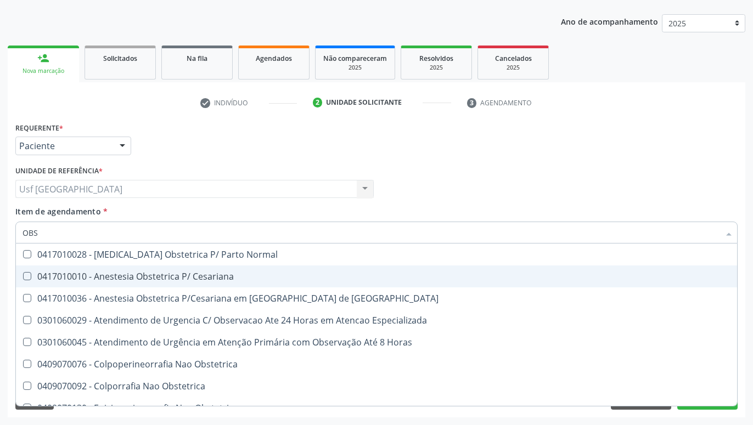
type input "OBST"
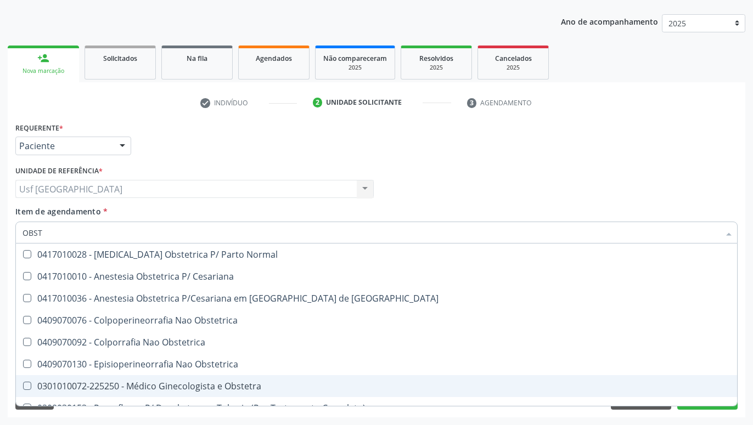
click at [255, 384] on div "0301010072-225250 - Médico Ginecologista e Obstetra" at bounding box center [376, 386] width 708 height 9
checkbox Obstetra "true"
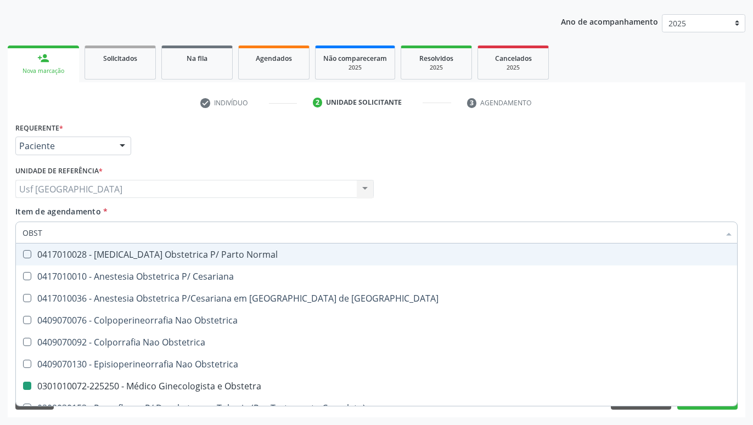
click at [498, 163] on div "Médico Solicitante Por favor, selecione a Unidade de Atendimento primeiro Nenhu…" at bounding box center [376, 184] width 727 height 43
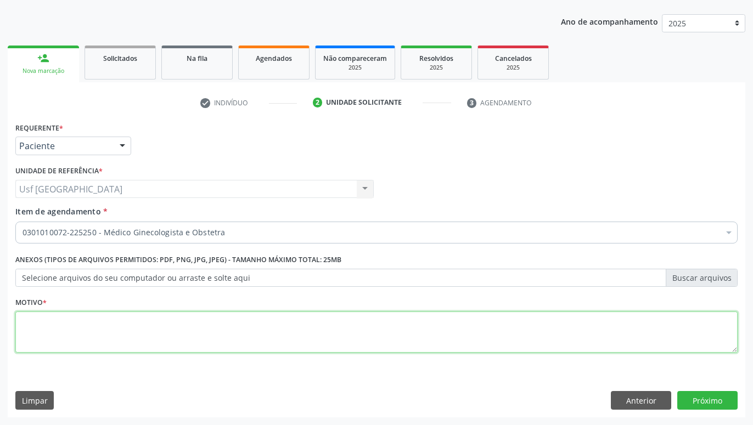
click at [421, 336] on textarea at bounding box center [376, 333] width 722 height 42
type textarea "GESTANTE"
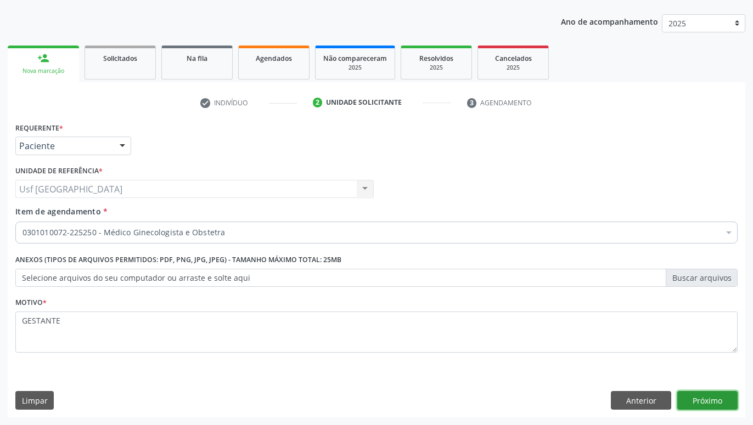
click at [726, 398] on button "Próximo" at bounding box center [707, 400] width 60 height 19
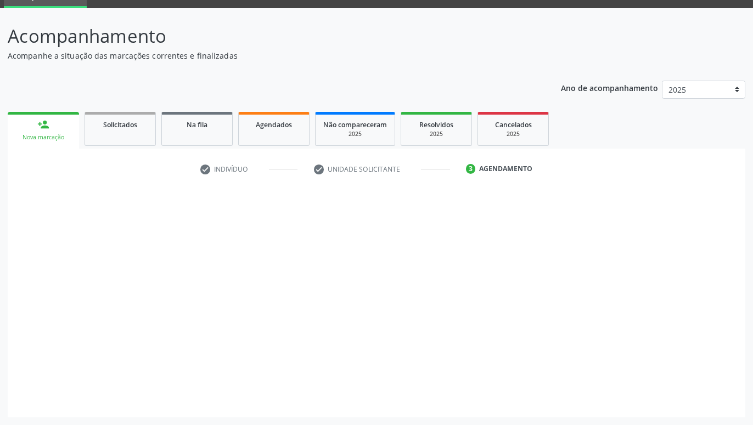
scroll to position [52, 0]
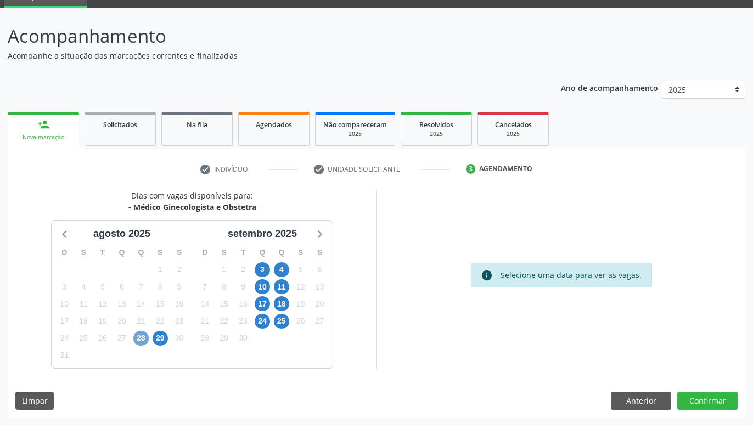
click at [146, 340] on span "28" at bounding box center [140, 338] width 15 height 15
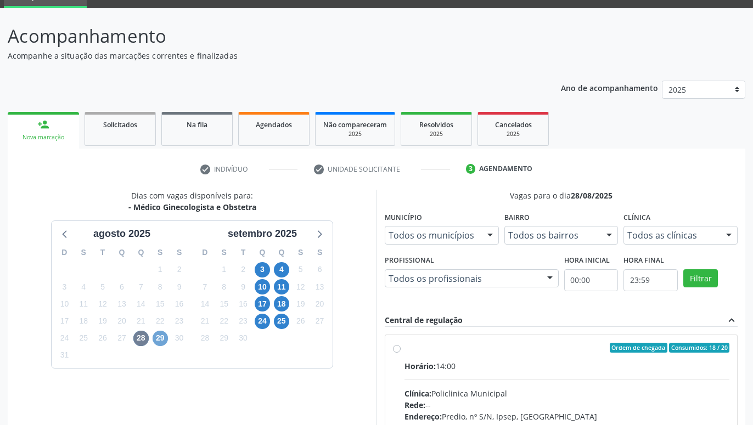
click at [155, 339] on span "29" at bounding box center [160, 338] width 15 height 15
click at [261, 264] on span "3" at bounding box center [262, 269] width 15 height 15
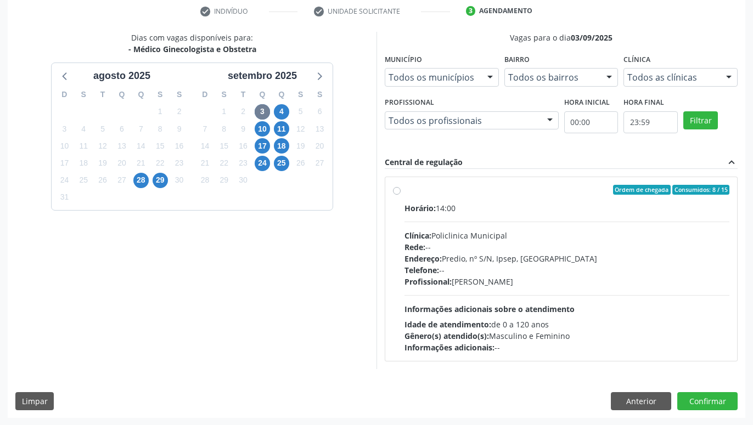
scroll to position [211, 0]
drag, startPoint x: 461, startPoint y: 260, endPoint x: 469, endPoint y: 292, distance: 32.9
click at [280, 114] on span "4" at bounding box center [281, 111] width 15 height 15
drag, startPoint x: 379, startPoint y: 256, endPoint x: 383, endPoint y: 321, distance: 66.0
click at [262, 130] on span "10" at bounding box center [262, 128] width 15 height 15
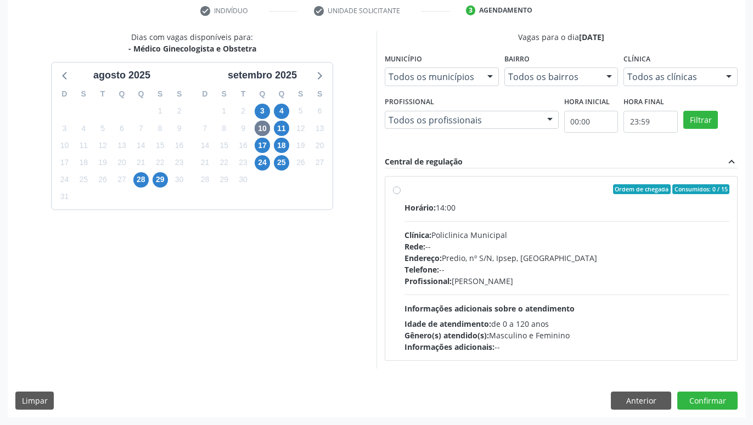
drag, startPoint x: 389, startPoint y: 262, endPoint x: 402, endPoint y: 321, distance: 61.1
click at [268, 147] on span "17" at bounding box center [262, 145] width 15 height 15
drag, startPoint x: 364, startPoint y: 266, endPoint x: 374, endPoint y: 324, distance: 59.0
click at [266, 165] on span "24" at bounding box center [262, 162] width 15 height 15
drag, startPoint x: 337, startPoint y: 232, endPoint x: 343, endPoint y: 299, distance: 67.7
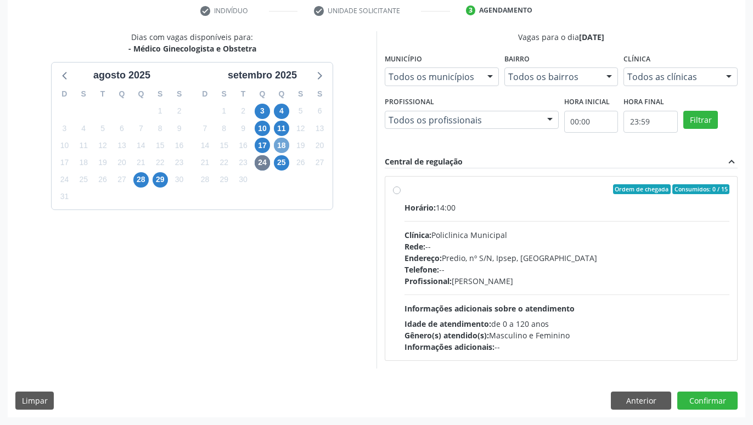
click at [286, 146] on span "18" at bounding box center [281, 145] width 15 height 15
drag, startPoint x: 371, startPoint y: 240, endPoint x: 374, endPoint y: 302, distance: 62.6
click at [288, 164] on span "25" at bounding box center [281, 162] width 15 height 15
drag, startPoint x: 418, startPoint y: 258, endPoint x: 422, endPoint y: 336, distance: 78.0
click at [287, 144] on span "18" at bounding box center [281, 145] width 15 height 15
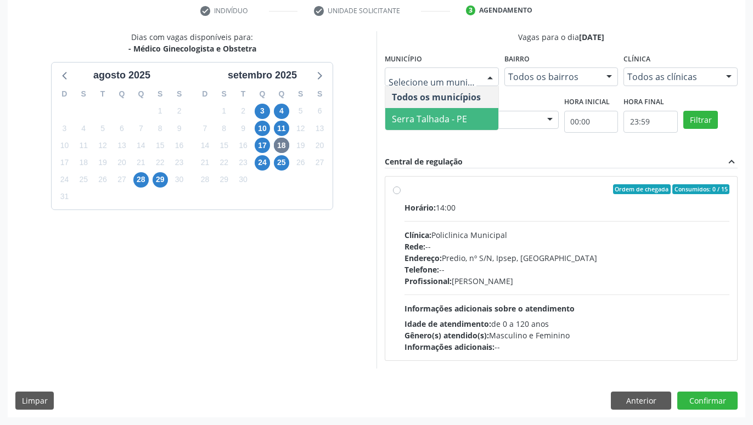
drag, startPoint x: 400, startPoint y: 232, endPoint x: 405, endPoint y: 292, distance: 61.1
click at [287, 319] on div "Dias com vagas disponíveis para: - Médico Ginecologista e Obstetra agosto 2025 …" at bounding box center [192, 199] width 369 height 337
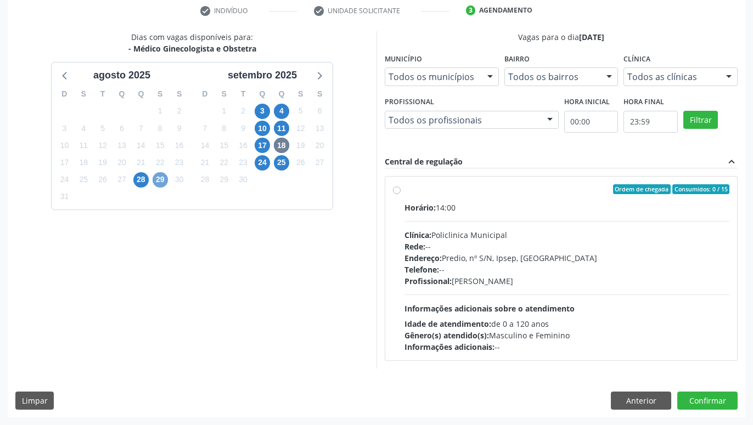
click at [159, 180] on span "29" at bounding box center [160, 179] width 15 height 15
drag, startPoint x: 368, startPoint y: 253, endPoint x: 354, endPoint y: 340, distance: 88.3
click at [404, 191] on label "Ordem de chegada Consumidos: 9 / 25 Horário: 15:00 Clínica: Policlinica Municip…" at bounding box center [566, 268] width 325 height 168
click at [396, 191] on input "Ordem de chegada Consumidos: 9 / 25 Horário: 15:00 Clínica: Policlinica Municip…" at bounding box center [397, 189] width 8 height 10
radio input "true"
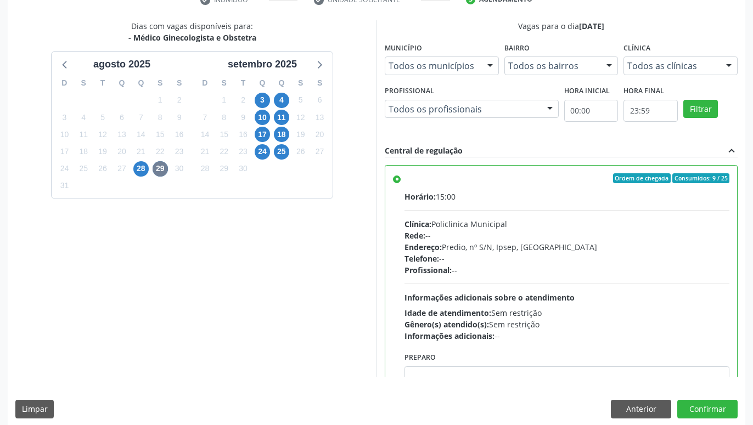
scroll to position [230, 0]
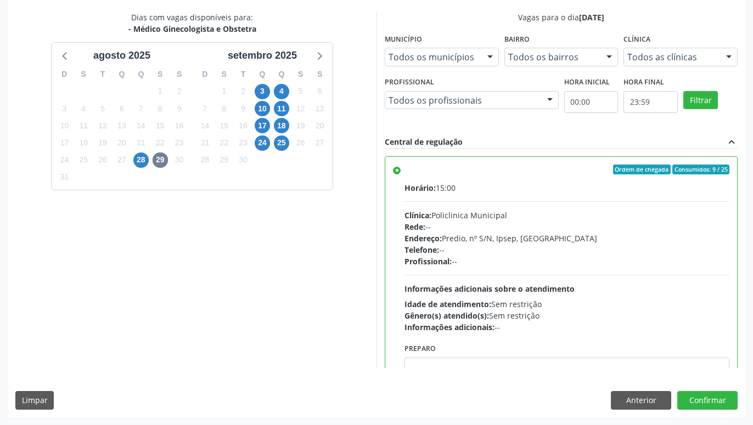
drag, startPoint x: 277, startPoint y: 258, endPoint x: 275, endPoint y: 306, distance: 47.2
click at [260, 92] on span "3" at bounding box center [262, 91] width 15 height 15
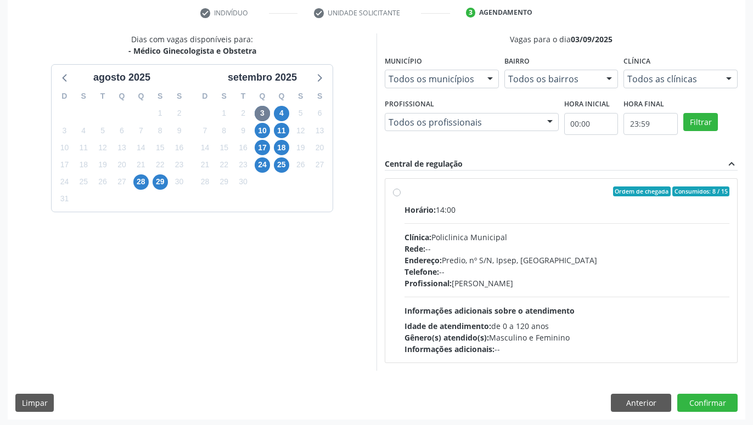
scroll to position [211, 0]
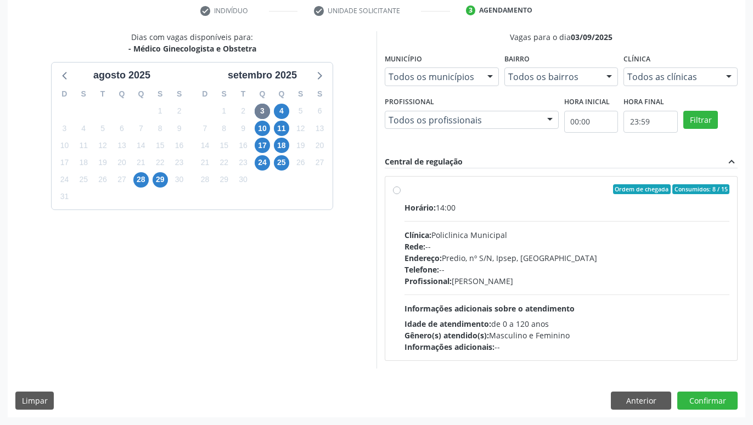
drag, startPoint x: 347, startPoint y: 317, endPoint x: 349, endPoint y: 361, distance: 44.5
click at [404, 189] on label "Ordem de chegada Consumidos: 8 / 15 Horário: 14:00 Clínica: Policlinica Municip…" at bounding box center [566, 268] width 325 height 168
click at [399, 189] on input "Ordem de chegada Consumidos: 8 / 15 Horário: 14:00 Clínica: Policlinica Municip…" at bounding box center [397, 189] width 8 height 10
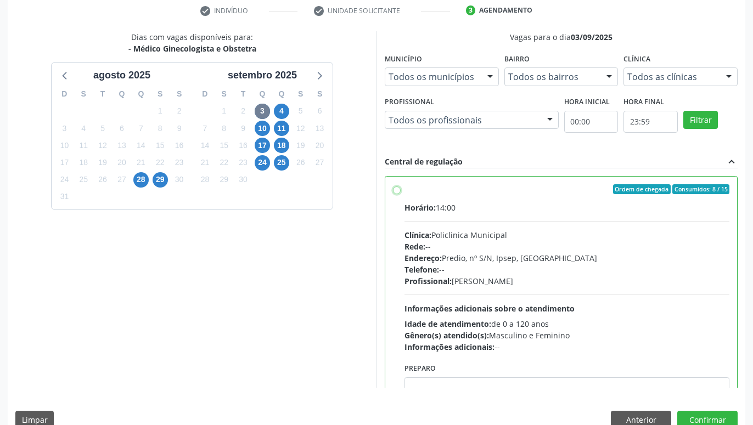
radio input "true"
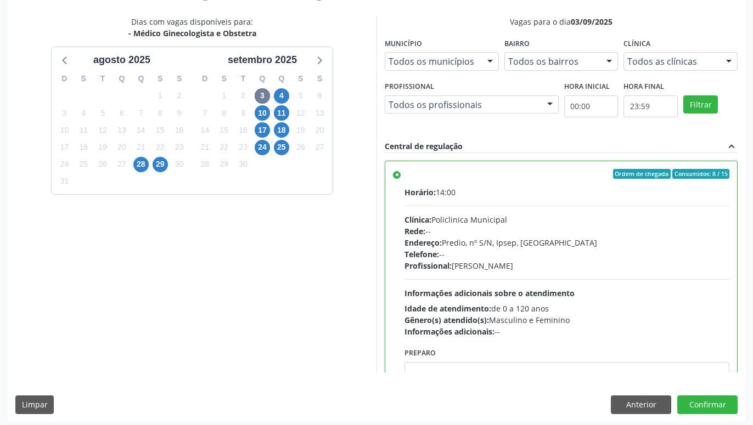
scroll to position [230, 0]
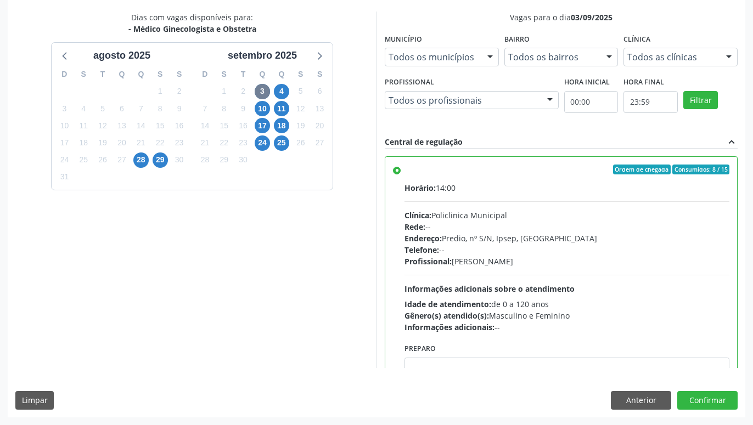
drag, startPoint x: 279, startPoint y: 239, endPoint x: 279, endPoint y: 290, distance: 51.0
click at [658, 398] on button "Anterior" at bounding box center [641, 400] width 60 height 19
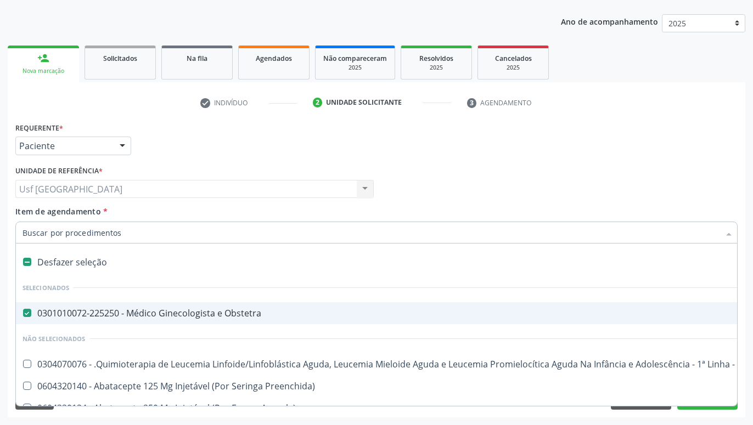
click at [33, 311] on div "0301010072-225250 - Médico Ginecologista e Obstetra" at bounding box center [449, 313] width 854 height 9
checkbox Obstetra "false"
click at [50, 239] on input "Item de agendamento *" at bounding box center [370, 233] width 697 height 22
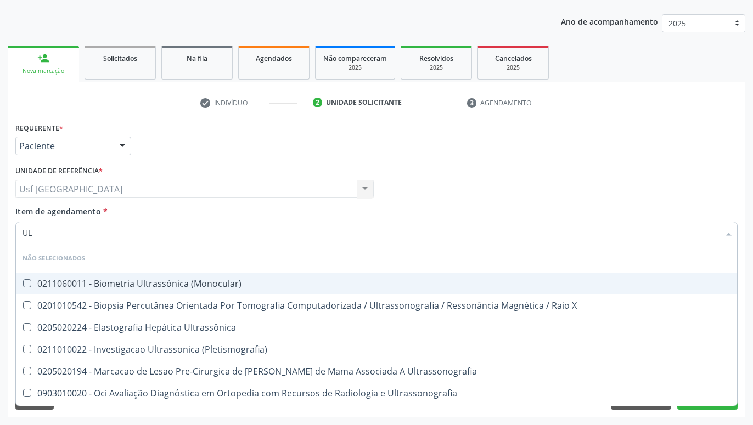
type input "U"
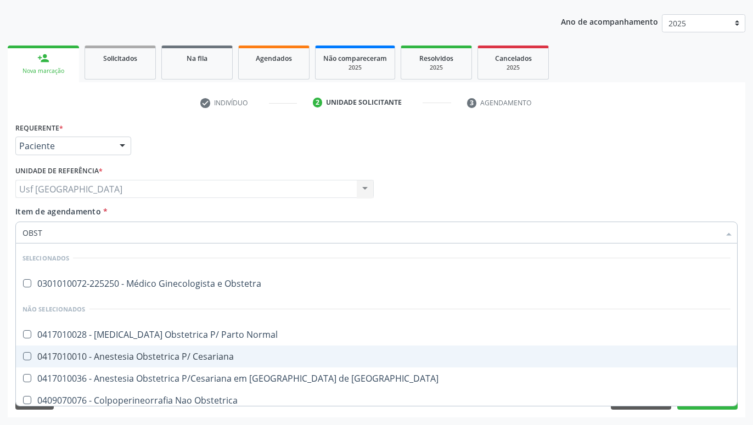
drag, startPoint x: 353, startPoint y: 283, endPoint x: 356, endPoint y: 358, distance: 75.2
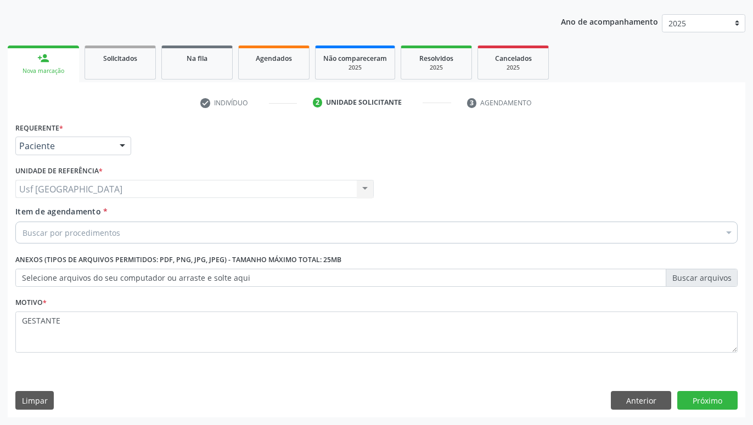
drag, startPoint x: 557, startPoint y: 304, endPoint x: 607, endPoint y: 310, distance: 50.2
click at [222, 233] on div "Buscar por procedimentos" at bounding box center [376, 233] width 722 height 22
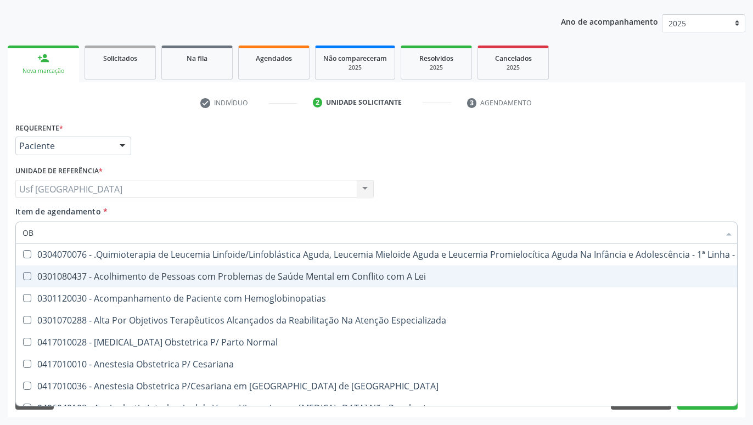
type input "OBS"
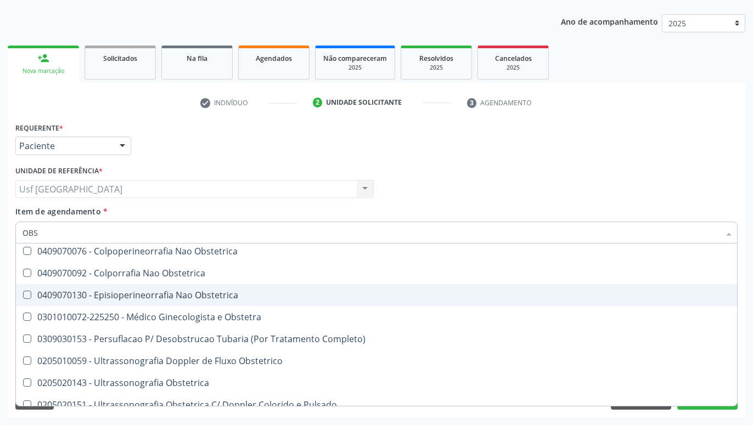
scroll to position [122, 0]
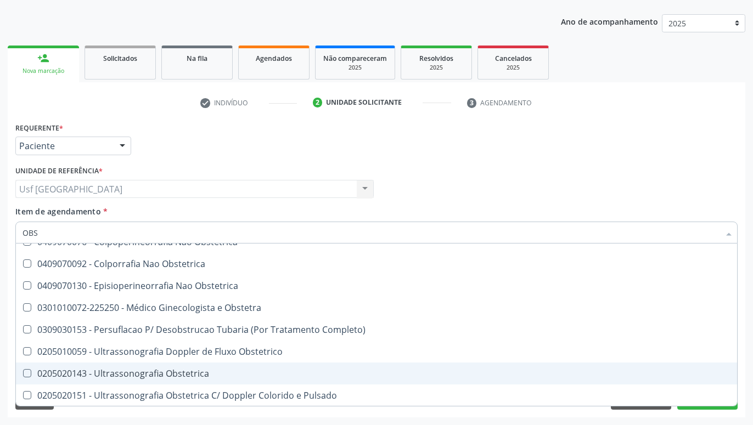
click at [156, 371] on div "0205020143 - Ultrassonografia Obstetrica" at bounding box center [376, 373] width 708 height 9
checkbox Obstetrica "true"
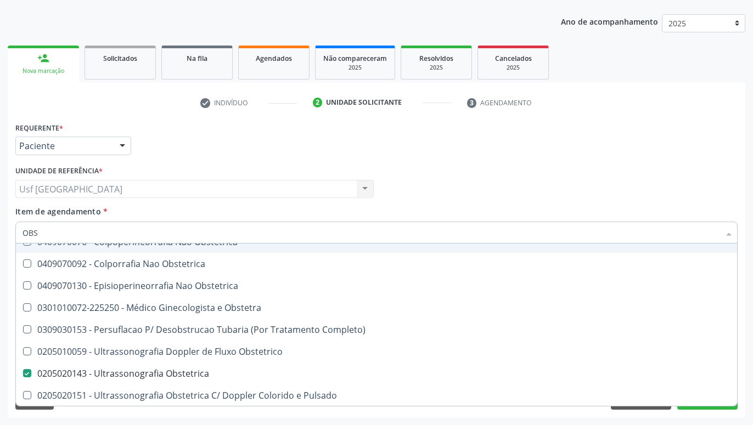
click at [486, 171] on div "Médico Solicitante Por favor, selecione a Unidade de Atendimento primeiro Nenhu…" at bounding box center [376, 184] width 727 height 43
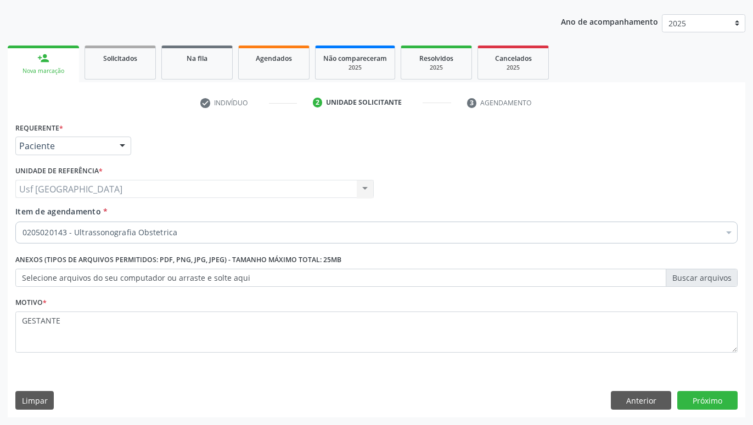
scroll to position [0, 0]
click at [741, 405] on div "Requerente * Paciente Médico(a) Enfermeiro(a) Paciente Nenhum resultado encontr…" at bounding box center [376, 269] width 737 height 298
click at [721, 402] on button "Próximo" at bounding box center [707, 400] width 60 height 19
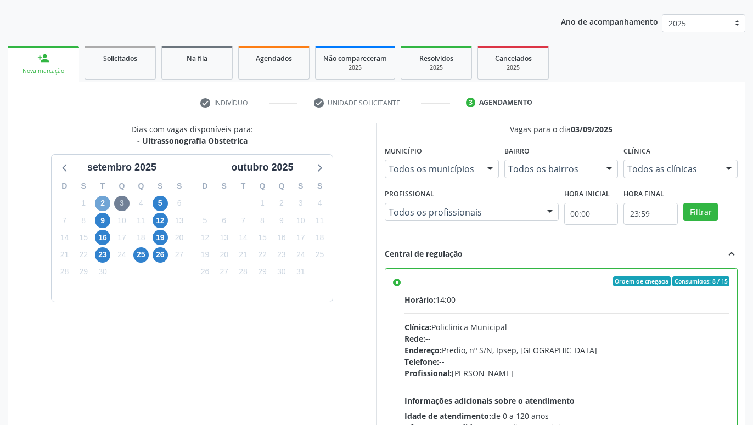
click at [99, 203] on span "2" at bounding box center [102, 203] width 15 height 15
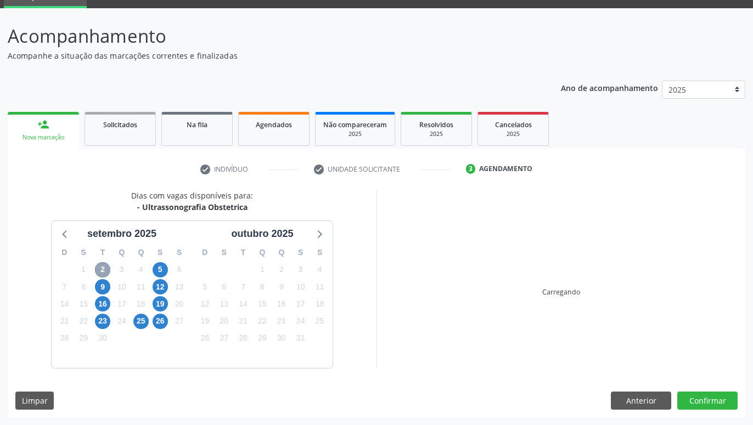
scroll to position [52, 0]
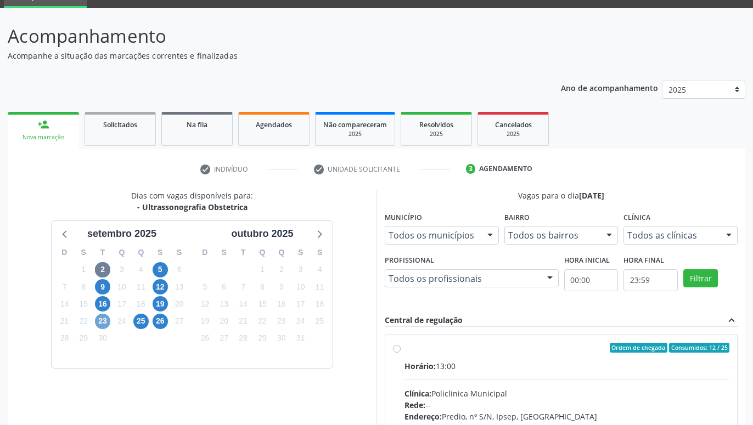
click at [106, 319] on span "23" at bounding box center [102, 321] width 15 height 15
click at [143, 326] on span "25" at bounding box center [140, 321] width 15 height 15
click at [404, 349] on label "Ordem de chegada Consumidos: 0 / 25 Horário: 07:00 Clínica: Sust Rede: -- Ender…" at bounding box center [566, 427] width 325 height 168
click at [393, 349] on input "Ordem de chegada Consumidos: 0 / 25 Horário: 07:00 Clínica: Sust Rede: -- Ender…" at bounding box center [397, 348] width 8 height 10
radio input "true"
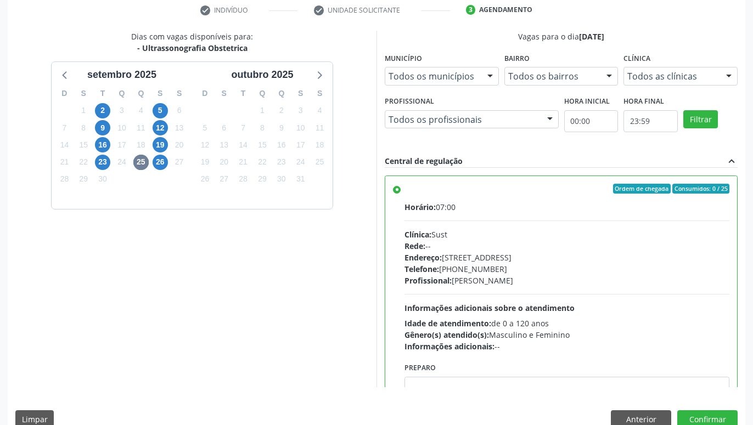
scroll to position [230, 0]
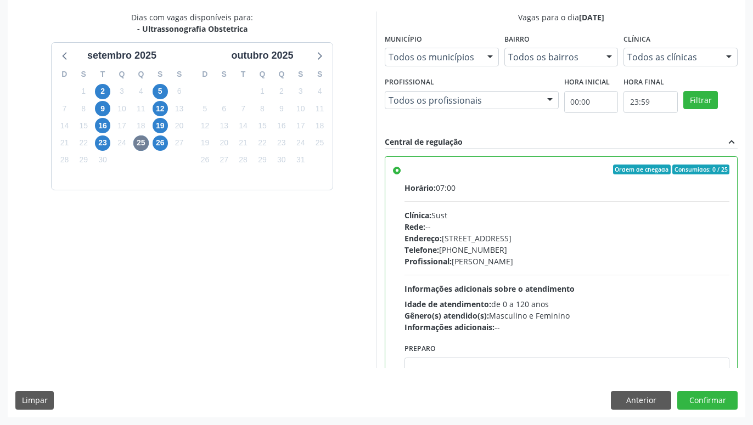
drag, startPoint x: 340, startPoint y: 301, endPoint x: 338, endPoint y: 339, distance: 37.3
click at [99, 88] on span "2" at bounding box center [102, 91] width 15 height 15
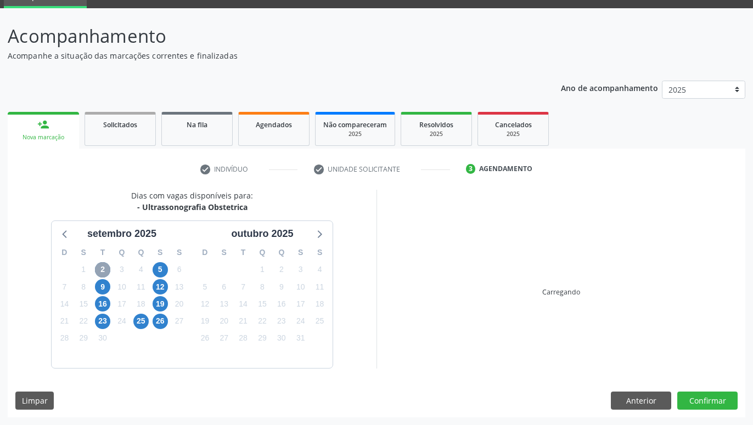
scroll to position [52, 0]
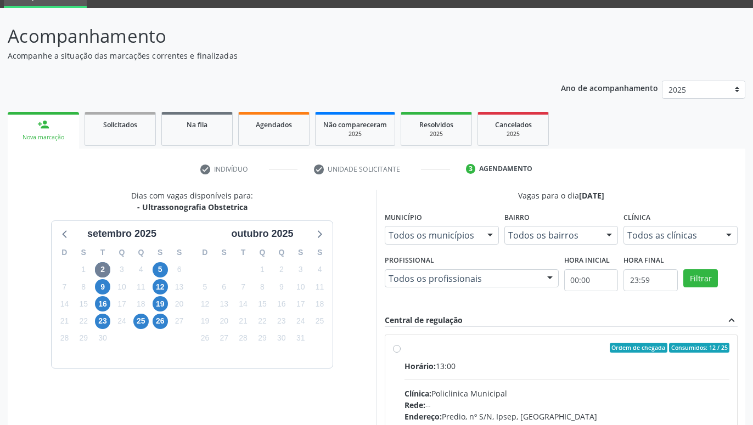
click at [404, 348] on label "Ordem de chegada Consumidos: 12 / 25 Horário: 13:00 Clínica: Policlinica Munici…" at bounding box center [566, 427] width 325 height 168
click at [397, 348] on input "Ordem de chegada Consumidos: 12 / 25 Horário: 13:00 Clínica: Policlinica Munici…" at bounding box center [397, 348] width 8 height 10
radio input "true"
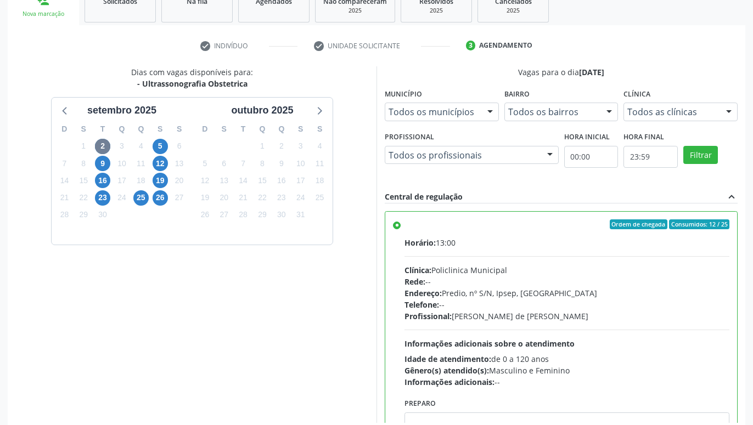
scroll to position [230, 0]
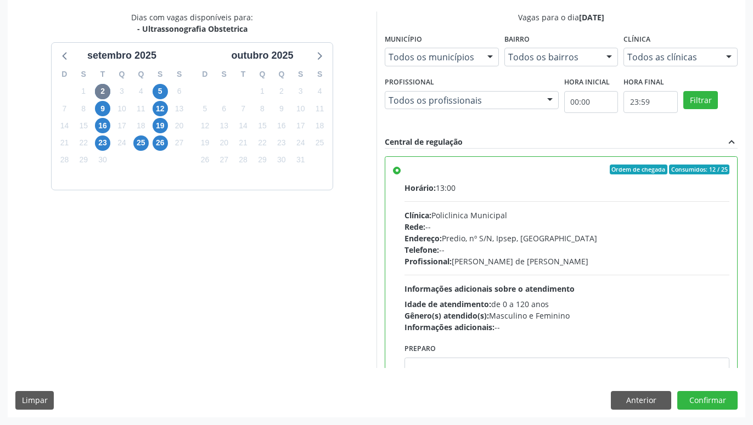
drag, startPoint x: 355, startPoint y: 304, endPoint x: 342, endPoint y: 366, distance: 63.8
click at [720, 401] on button "Confirmar" at bounding box center [707, 400] width 60 height 19
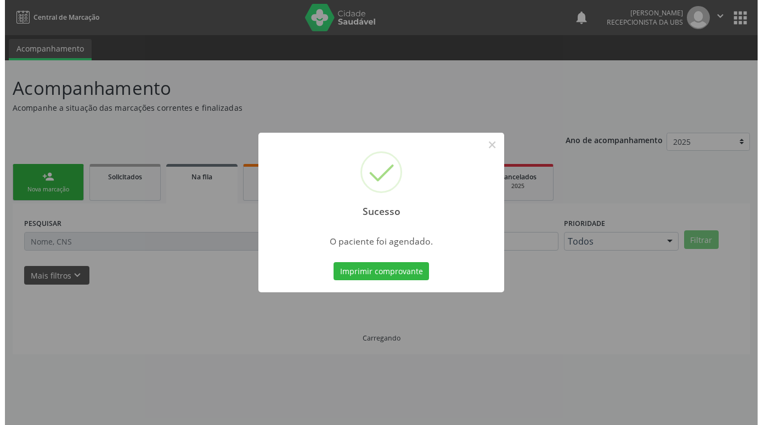
scroll to position [0, 0]
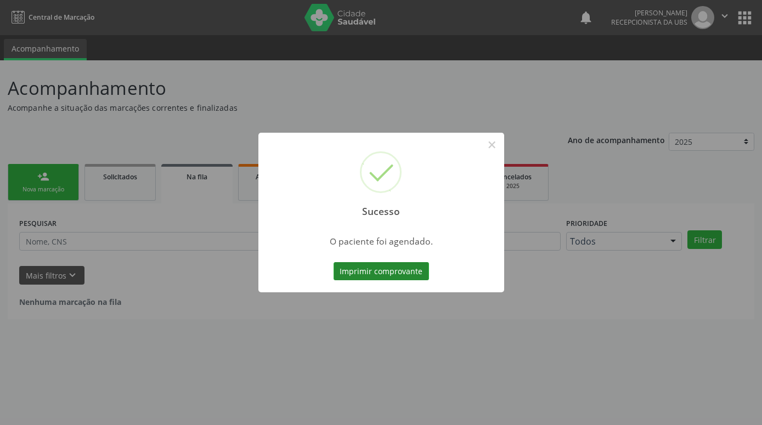
click at [404, 273] on button "Imprimir comprovante" at bounding box center [381, 271] width 95 height 19
